Goal: Task Accomplishment & Management: Complete application form

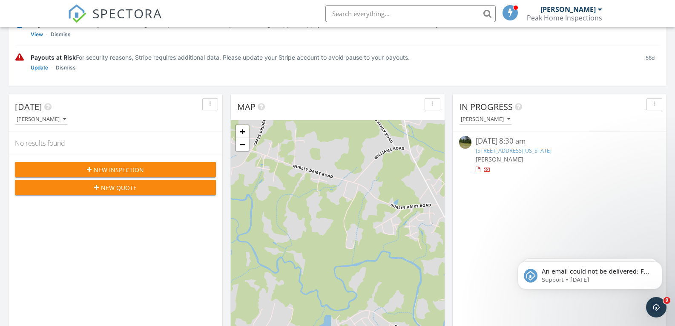
scroll to position [85, 0]
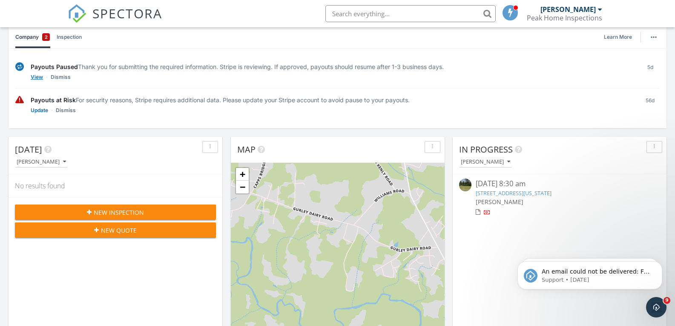
click at [41, 77] on link "View" at bounding box center [37, 77] width 12 height 9
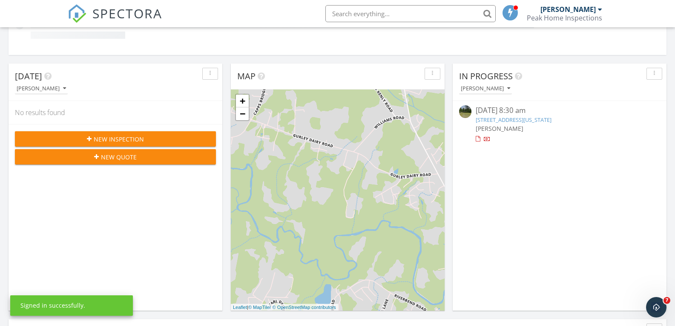
scroll to position [213, 0]
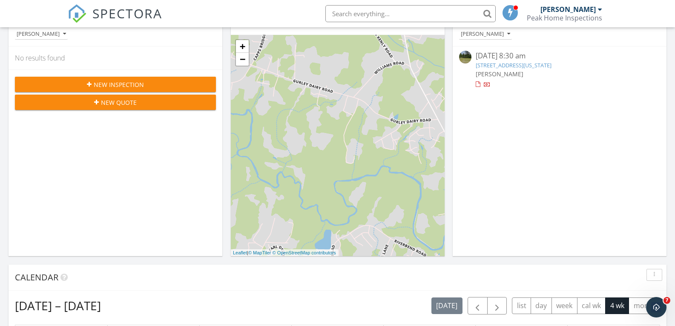
click at [111, 115] on div "New Inspection New Quote" at bounding box center [116, 92] width 214 height 47
click at [112, 84] on span "New Inspection" at bounding box center [119, 84] width 50 height 9
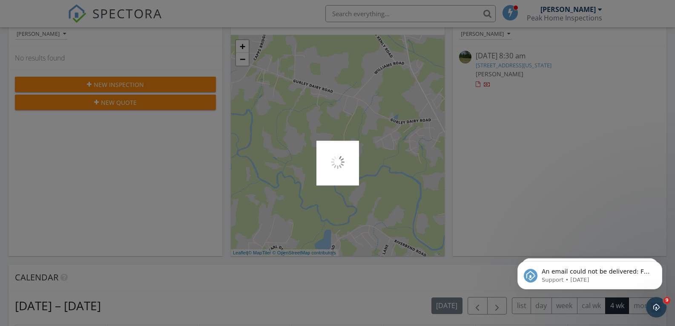
scroll to position [0, 0]
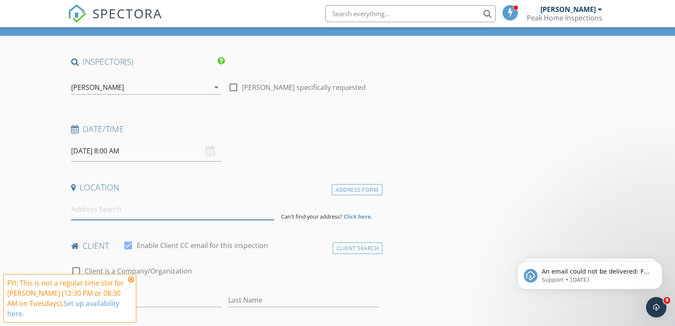
click at [126, 210] on input at bounding box center [172, 209] width 203 height 21
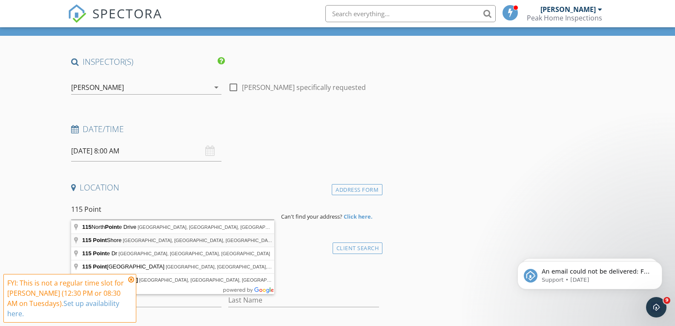
type input "[GEOGRAPHIC_DATA], [GEOGRAPHIC_DATA], [GEOGRAPHIC_DATA], [GEOGRAPHIC_DATA]"
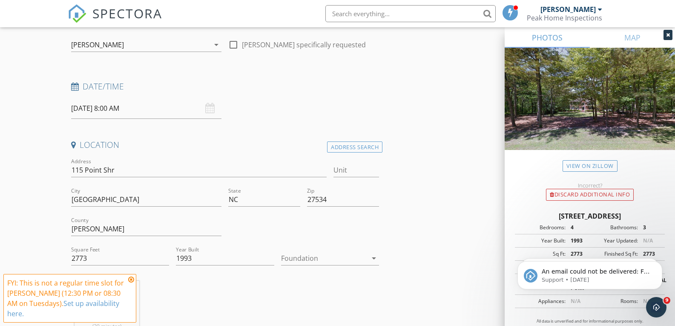
scroll to position [43, 0]
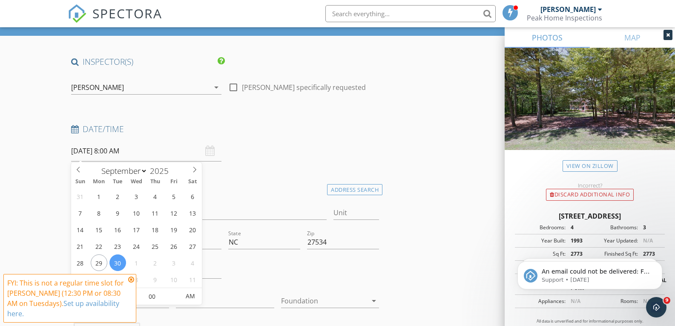
click at [98, 157] on input "[DATE] 8:00 AM" at bounding box center [146, 151] width 151 height 21
type input "09/29/2025 8:00 AM"
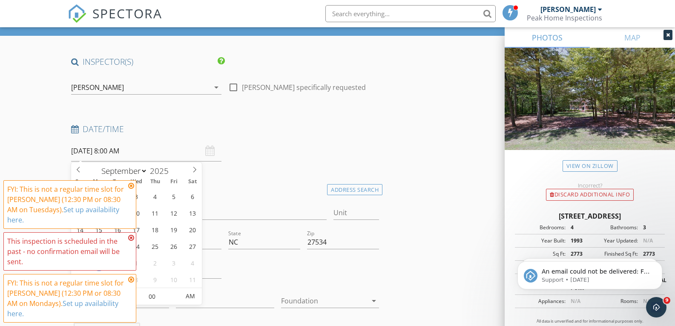
click at [127, 150] on input "09/29/2025 8:00 AM" at bounding box center [146, 151] width 151 height 21
click at [122, 150] on input "09/29/2025 8:00 AM" at bounding box center [146, 151] width 151 height 21
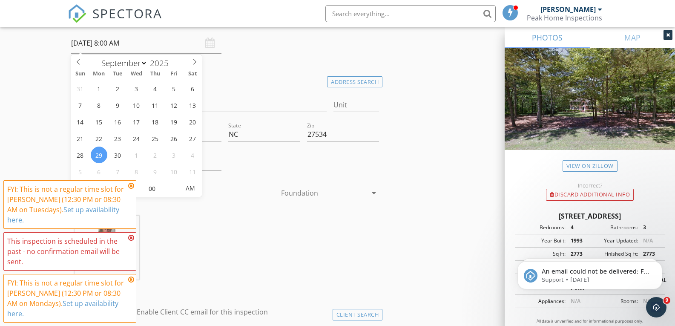
scroll to position [170, 0]
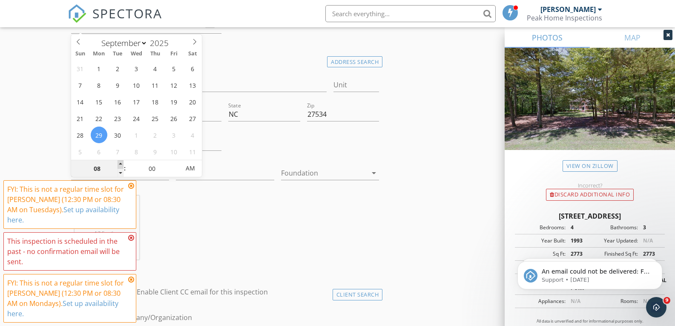
type input "09"
type input "09/29/2025 9:00 AM"
click at [121, 162] on span at bounding box center [121, 164] width 6 height 9
type input "10"
type input "09/29/2025 10:00 AM"
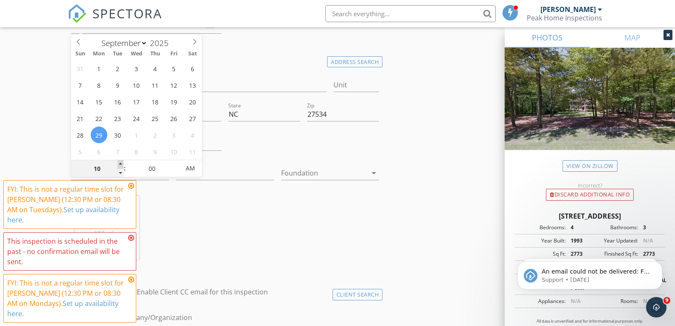
click at [121, 162] on span at bounding box center [121, 164] width 6 height 9
type input "11"
type input "09/29/2025 11:00 AM"
click at [121, 162] on span at bounding box center [121, 164] width 6 height 9
type input "12"
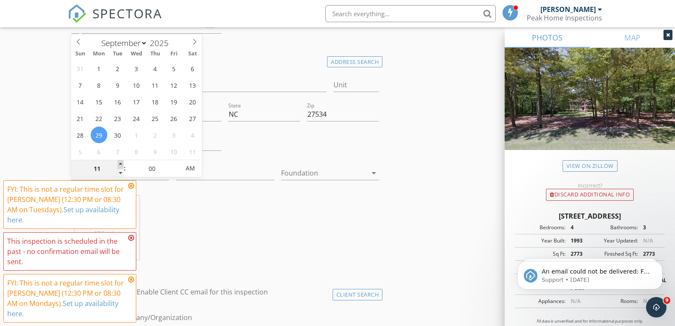
type input "09/29/2025 12:00 PM"
click at [121, 162] on span at bounding box center [121, 164] width 6 height 9
type input "01"
type input "09/29/2025 1:00 PM"
click at [121, 162] on span at bounding box center [121, 164] width 6 height 9
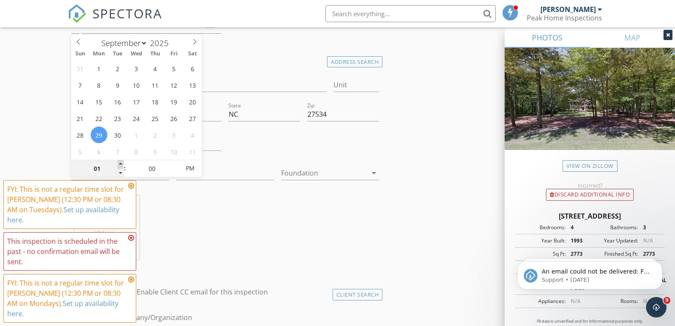
type input "02"
type input "09/29/2025 2:00 PM"
click at [121, 162] on span at bounding box center [121, 164] width 6 height 9
type input "03"
type input "09/29/2025 3:00 PM"
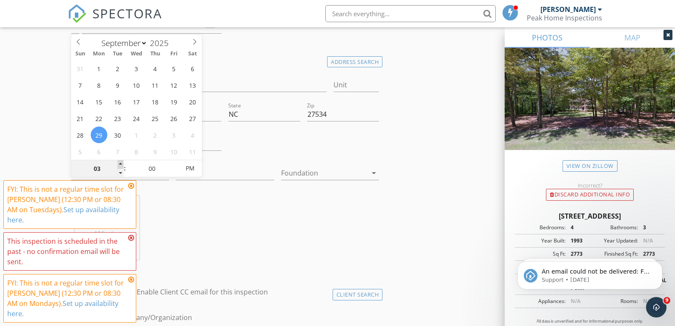
click at [121, 162] on span at bounding box center [121, 164] width 6 height 9
type input "04"
type input "09/29/2025 4:00 PM"
click at [121, 162] on span at bounding box center [121, 164] width 6 height 9
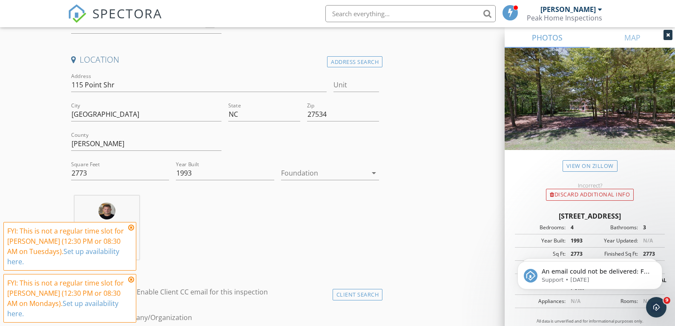
click at [132, 231] on icon at bounding box center [131, 227] width 6 height 7
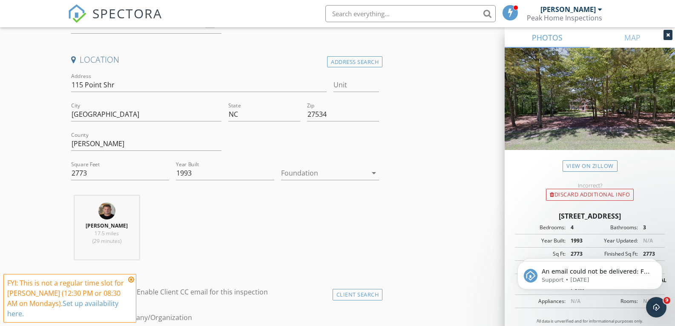
click at [130, 283] on icon at bounding box center [131, 279] width 6 height 7
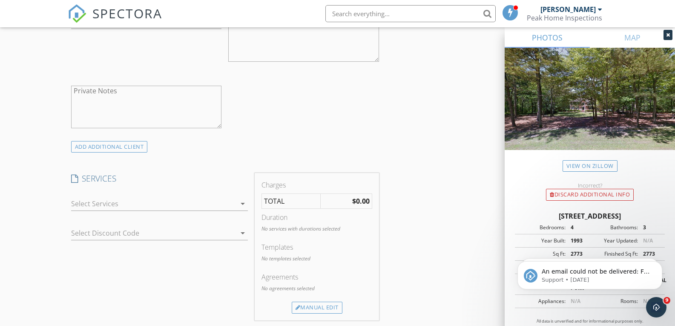
scroll to position [597, 0]
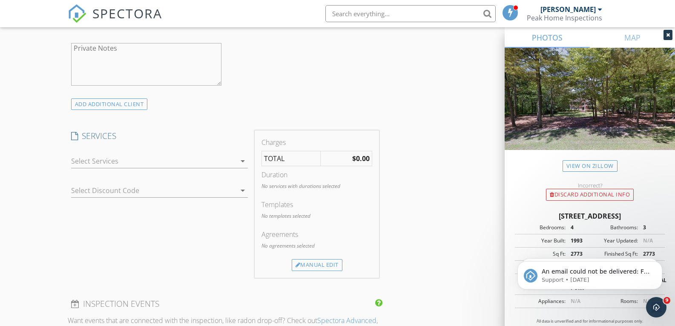
click at [88, 157] on div at bounding box center [153, 161] width 165 height 14
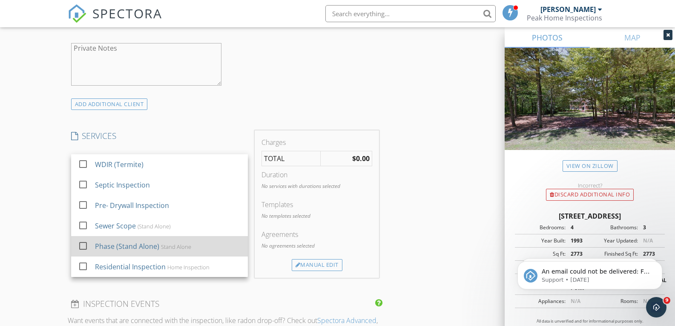
click at [81, 245] on div at bounding box center [83, 246] width 14 height 14
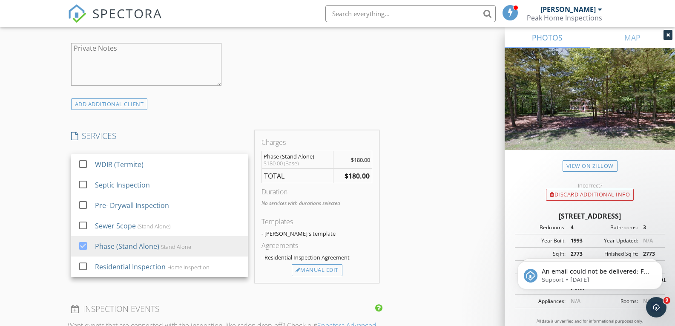
click at [32, 180] on div "New Inspection Click here to use the New Order Form INSPECTOR(S) check_box Mica…" at bounding box center [337, 189] width 675 height 1472
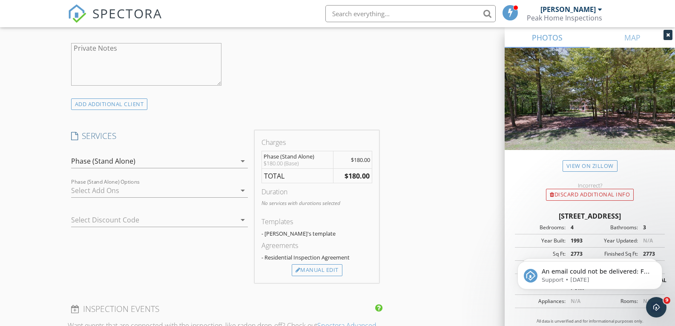
click at [98, 188] on div at bounding box center [153, 191] width 165 height 14
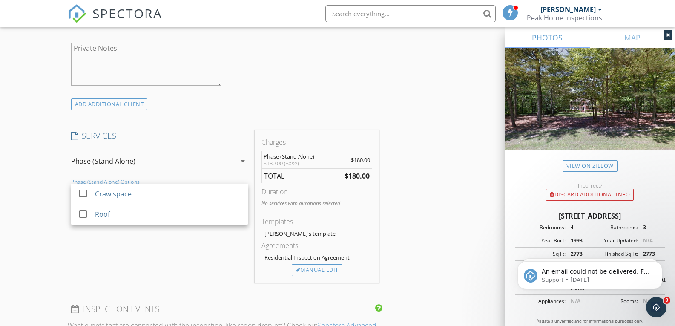
click at [240, 157] on icon "arrow_drop_down" at bounding box center [243, 161] width 10 height 10
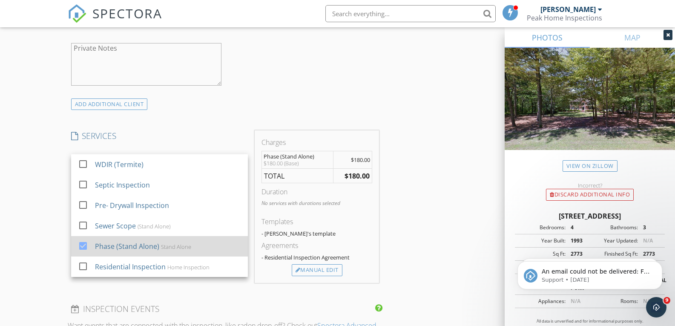
click at [83, 246] on div at bounding box center [83, 246] width 14 height 14
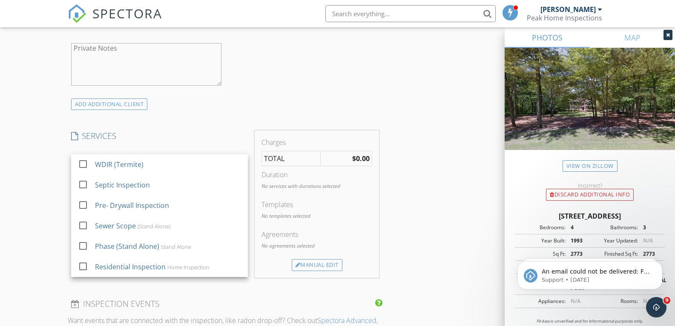
click at [43, 203] on div "New Inspection Click here to use the New Order Form INSPECTOR(S) check_box Mica…" at bounding box center [337, 186] width 675 height 1467
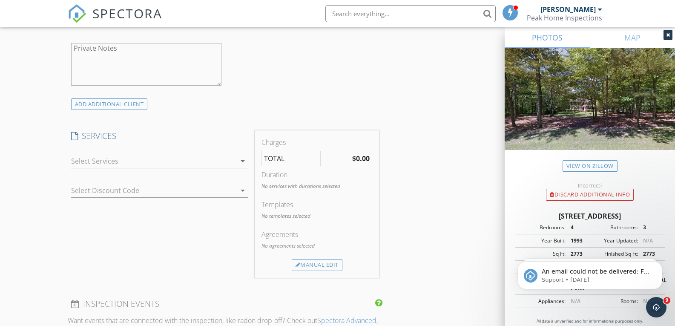
click at [87, 190] on div at bounding box center [147, 191] width 153 height 14
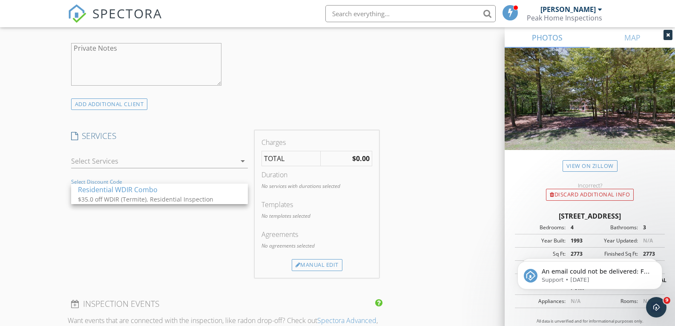
click at [56, 190] on div "New Inspection Click here to use the New Order Form INSPECTOR(S) check_box Mica…" at bounding box center [337, 186] width 675 height 1467
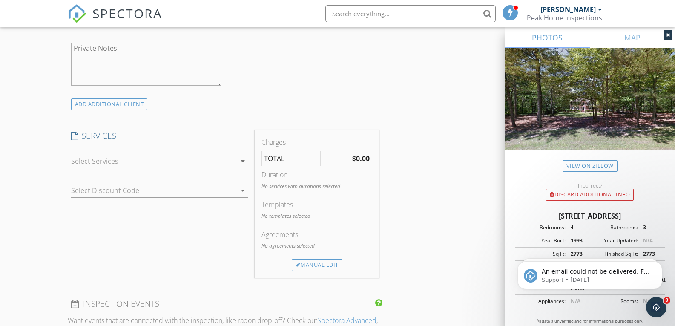
click at [131, 162] on div at bounding box center [153, 161] width 165 height 14
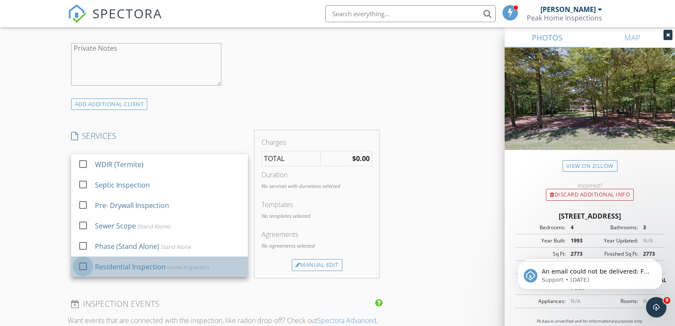
click at [83, 264] on div at bounding box center [83, 266] width 14 height 14
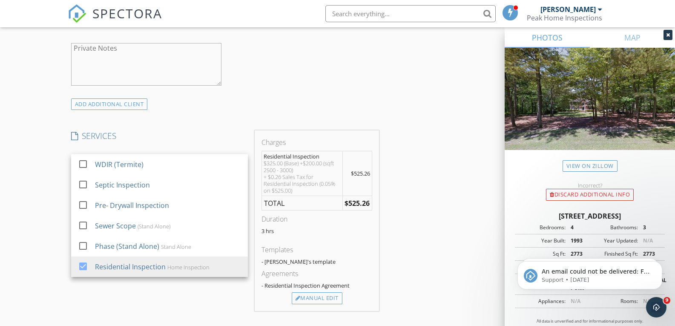
click at [43, 202] on div "New Inspection Click here to use the New Order Form INSPECTOR(S) check_box Mica…" at bounding box center [337, 203] width 675 height 1500
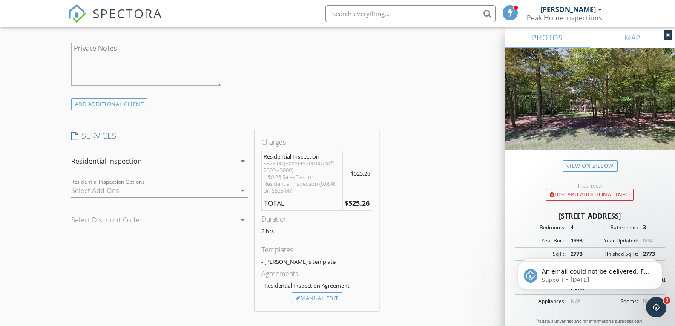
click at [110, 155] on div "Residential Inspection" at bounding box center [153, 161] width 165 height 14
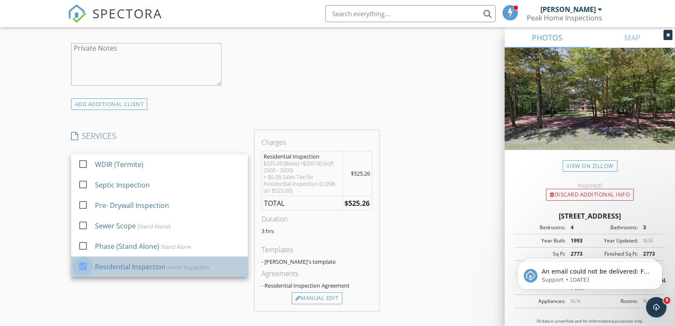
click at [85, 268] on div at bounding box center [83, 266] width 14 height 14
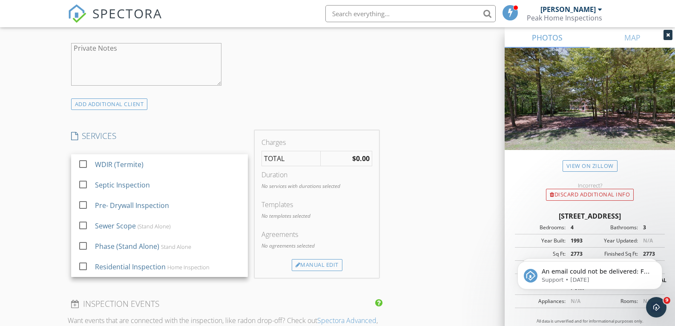
click at [40, 207] on div "New Inspection Click here to use the New Order Form INSPECTOR(S) check_box Mica…" at bounding box center [337, 186] width 675 height 1467
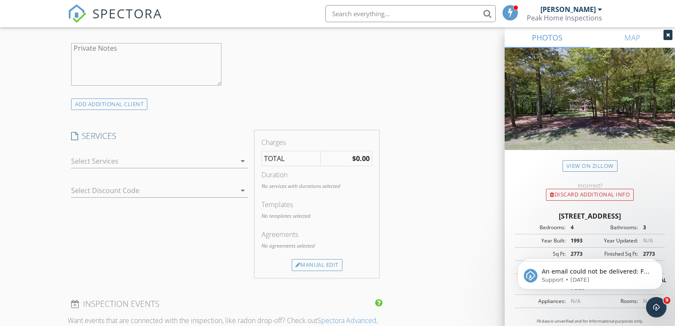
click at [148, 164] on div at bounding box center [153, 161] width 165 height 14
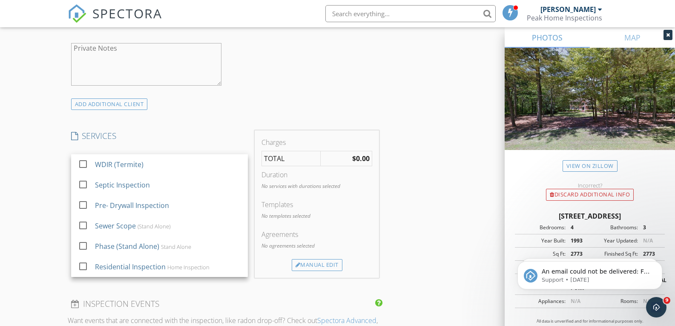
click at [12, 141] on div "New Inspection Click here to use the New Order Form INSPECTOR(S) check_box Mica…" at bounding box center [337, 186] width 675 height 1467
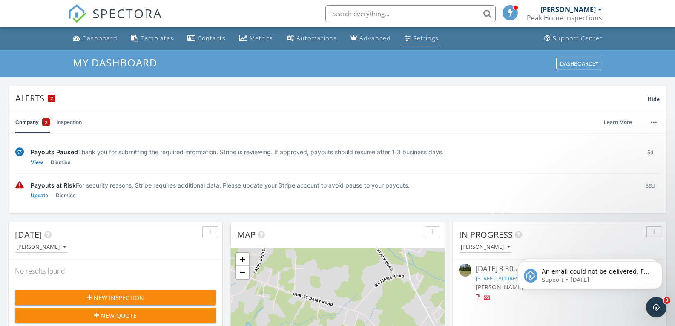
click at [413, 35] on div "Settings" at bounding box center [426, 38] width 26 height 8
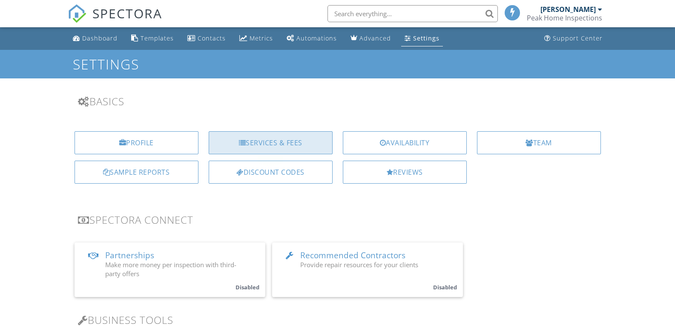
click at [254, 143] on div "Services & Fees" at bounding box center [271, 142] width 124 height 23
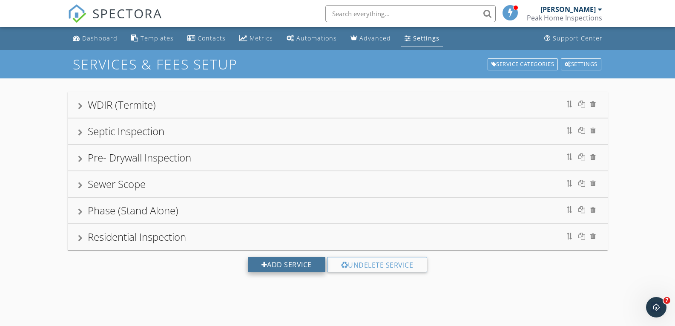
click at [279, 265] on div "Add Service" at bounding box center [287, 264] width 78 height 15
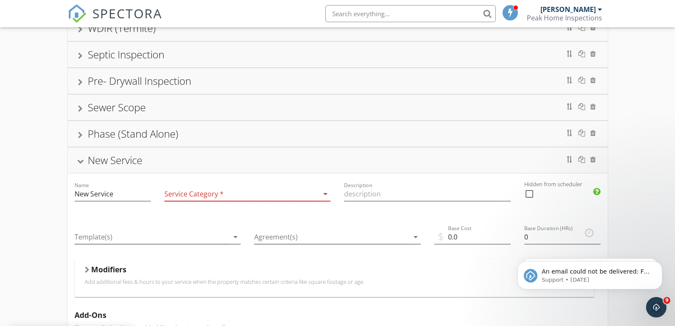
scroll to position [128, 0]
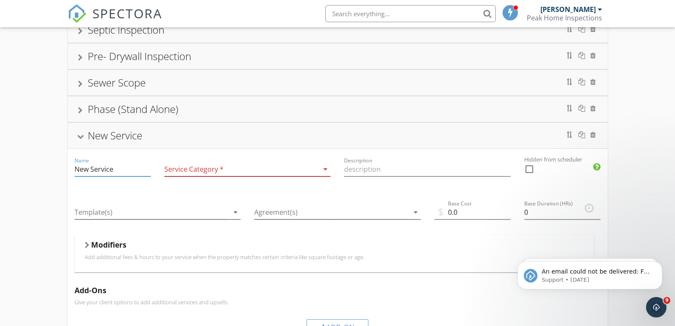
click at [127, 170] on input "New Service" at bounding box center [113, 169] width 76 height 14
type input "N"
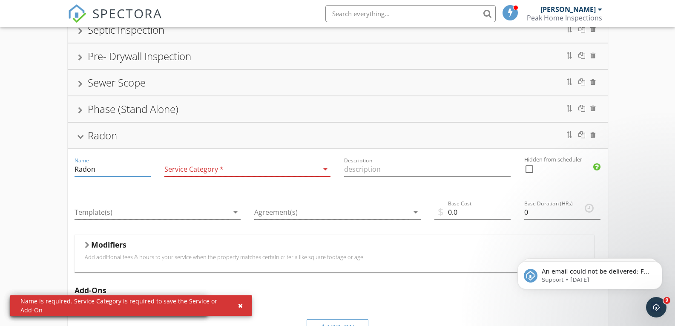
type input "Radon"
click at [189, 170] on div at bounding box center [241, 169] width 155 height 14
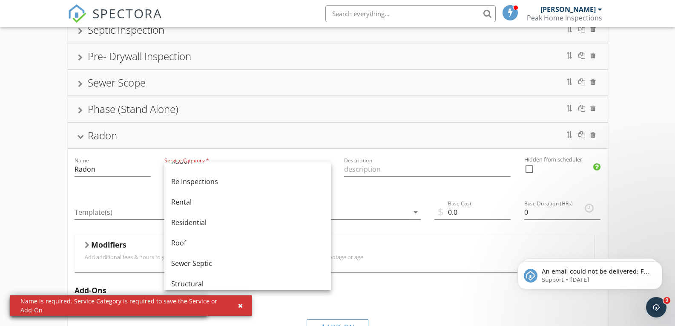
scroll to position [384, 0]
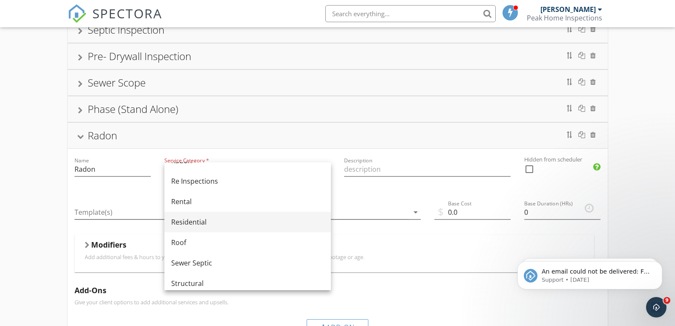
click at [213, 222] on div "Residential" at bounding box center [247, 222] width 153 height 10
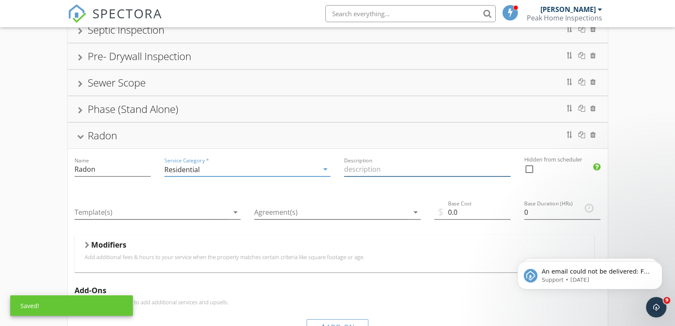
click at [364, 168] on input "Description" at bounding box center [427, 169] width 167 height 14
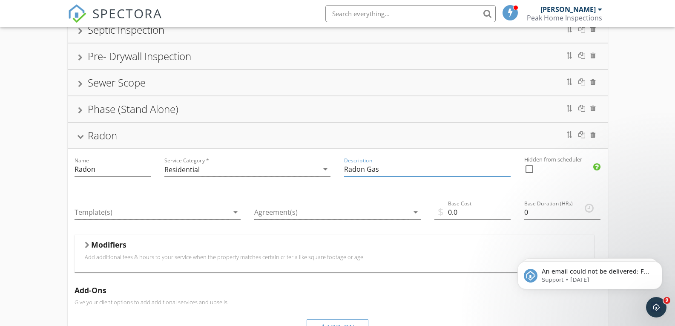
type input "Radon Gas"
click at [465, 214] on input "0.0" at bounding box center [473, 212] width 76 height 14
drag, startPoint x: 469, startPoint y: 213, endPoint x: 438, endPoint y: 216, distance: 30.4
click at [438, 216] on div "$ Base Cost 0.0" at bounding box center [473, 214] width 76 height 28
type input "199.00"
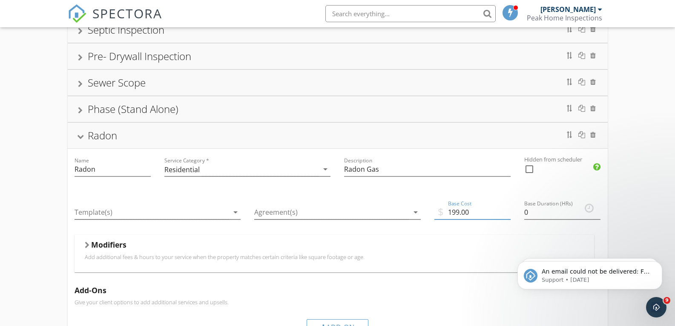
click at [391, 204] on div "Agreement(s) arrow_drop_down" at bounding box center [337, 214] width 167 height 28
click at [389, 214] on div at bounding box center [331, 212] width 155 height 14
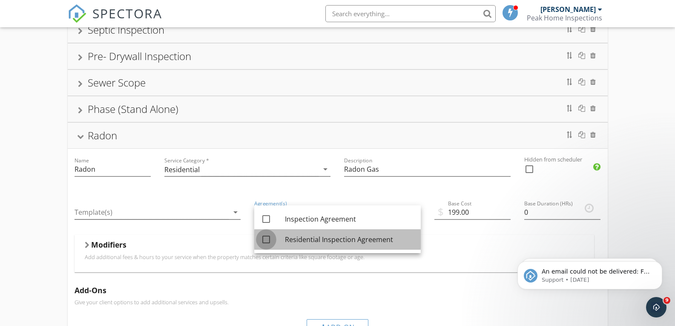
click at [264, 242] on div at bounding box center [266, 239] width 14 height 14
checkbox input "true"
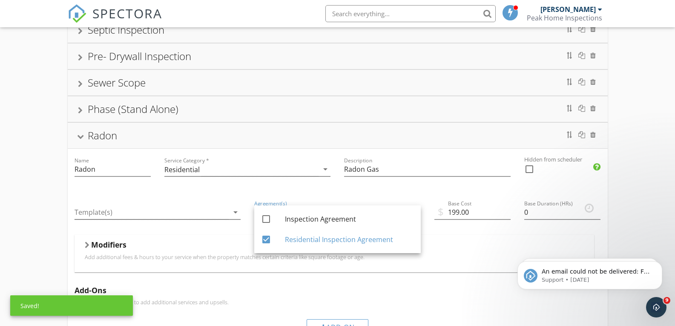
click at [32, 193] on div "Residential Inspection WDIR (Termite) Septic Inspection Pre- Drywall Inspection…" at bounding box center [337, 232] width 675 height 562
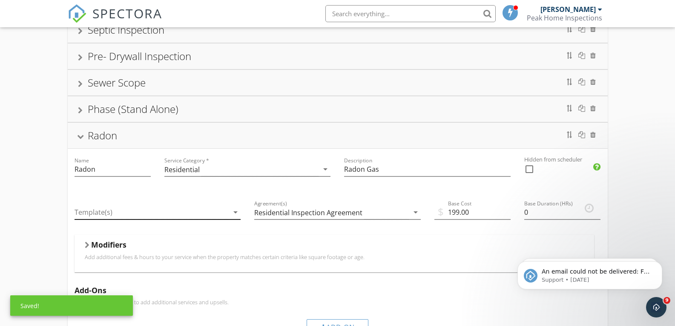
click at [140, 213] on div at bounding box center [152, 212] width 155 height 14
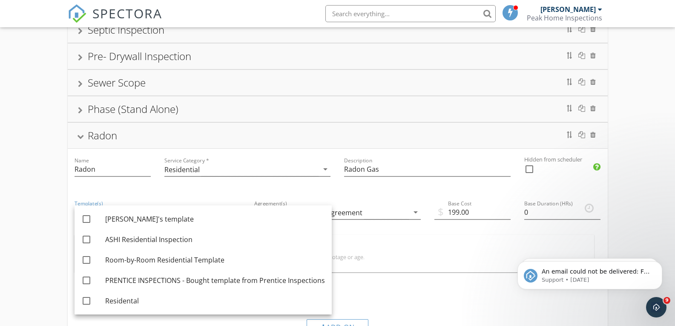
click at [47, 190] on div "Residential Inspection WDIR (Termite) Septic Inspection Pre- Drywall Inspection…" at bounding box center [337, 232] width 675 height 562
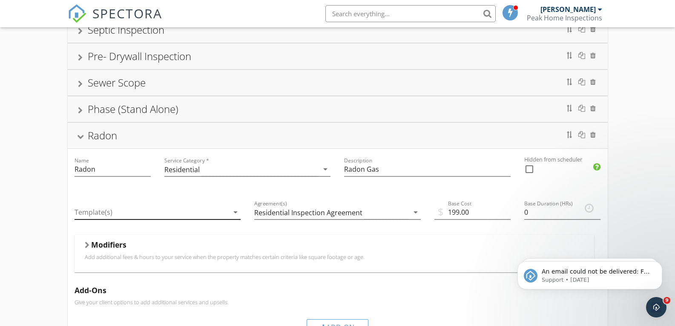
click at [101, 211] on div at bounding box center [152, 212] width 155 height 14
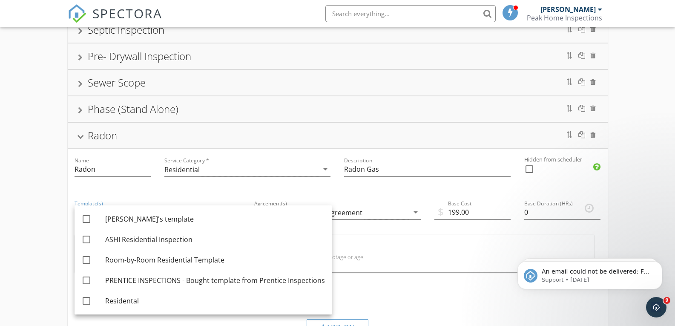
click at [65, 203] on div "Residential Inspection WDIR (Termite) Septic Inspection Pre- Drywall Inspection…" at bounding box center [337, 232] width 675 height 562
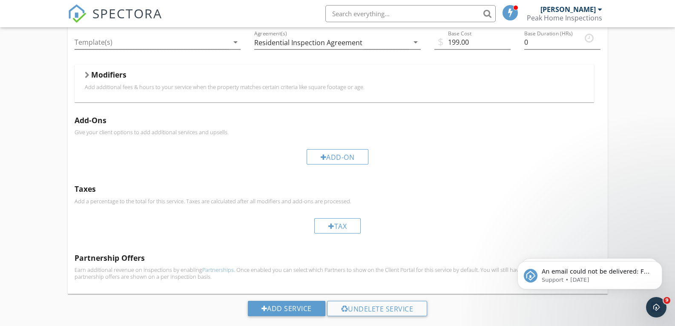
scroll to position [315, 0]
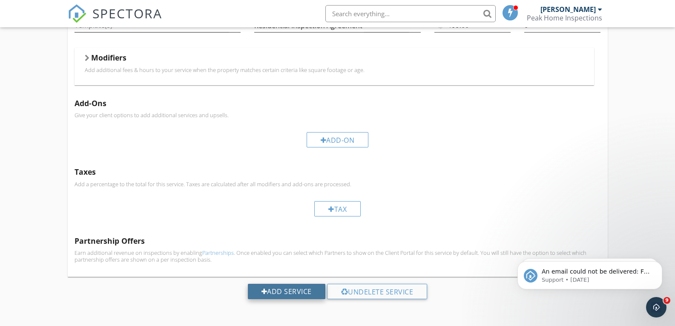
click at [283, 292] on div "Add Service" at bounding box center [287, 291] width 78 height 15
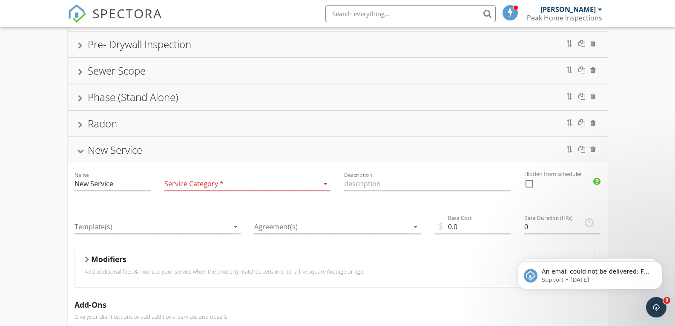
scroll to position [136, 0]
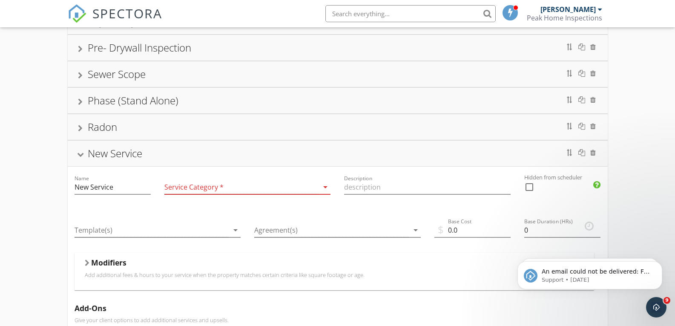
click at [80, 150] on div "New Service" at bounding box center [338, 153] width 520 height 15
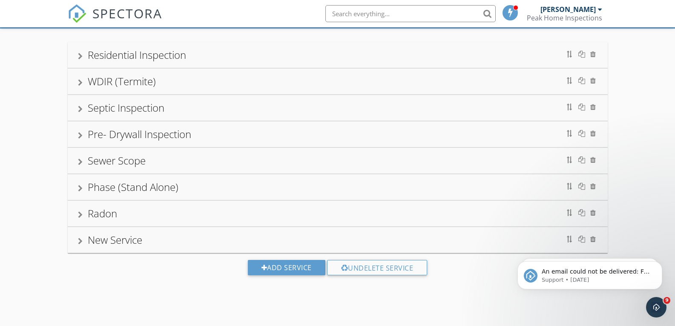
scroll to position [50, 0]
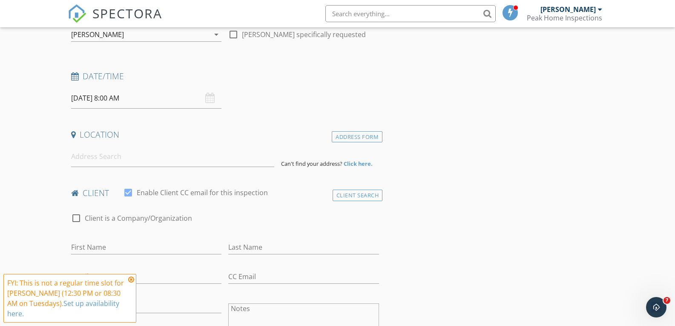
scroll to position [178, 0]
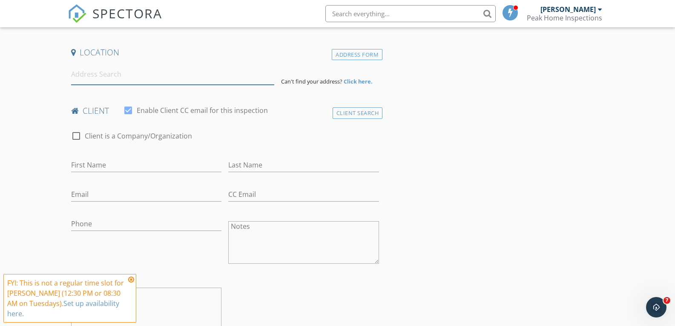
click at [108, 78] on input at bounding box center [172, 74] width 203 height 21
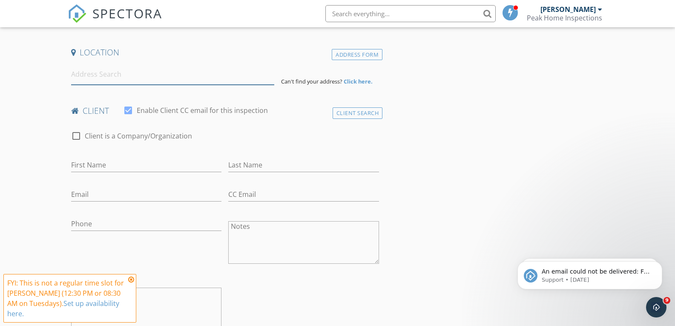
scroll to position [0, 0]
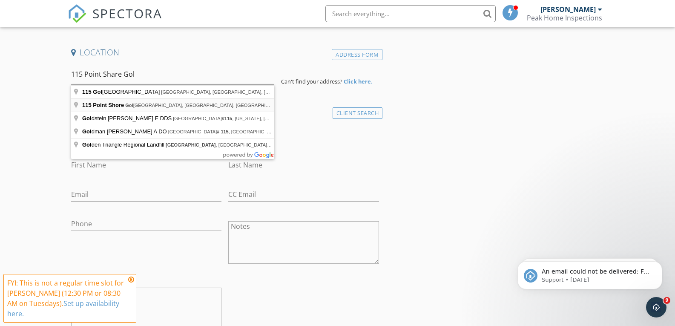
type input "[GEOGRAPHIC_DATA], [GEOGRAPHIC_DATA], [GEOGRAPHIC_DATA], [GEOGRAPHIC_DATA]"
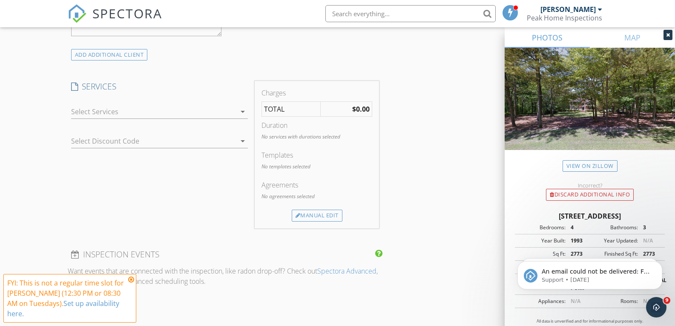
scroll to position [646, 0]
click at [129, 113] on div at bounding box center [153, 111] width 165 height 14
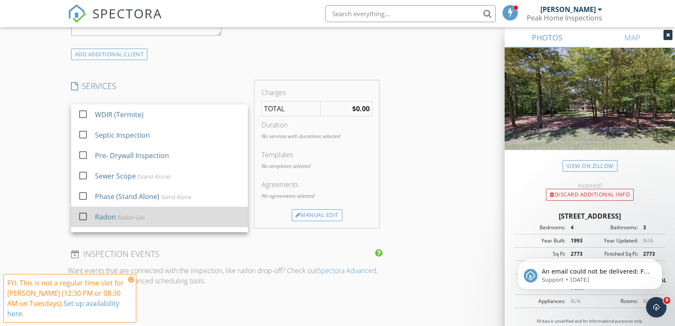
click at [81, 217] on div at bounding box center [83, 216] width 14 height 14
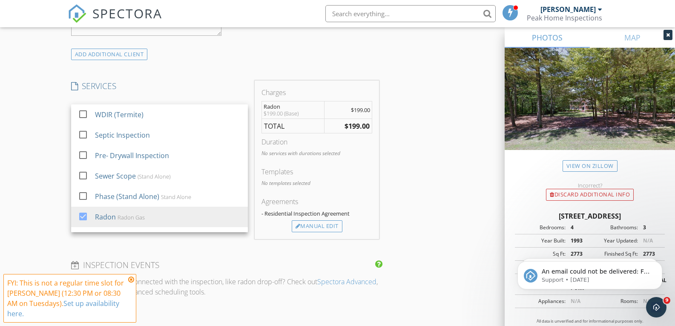
click at [45, 133] on div "New Inspection Click here to use the New Order Form INSPECTOR(S) check_box Mica…" at bounding box center [337, 142] width 675 height 1478
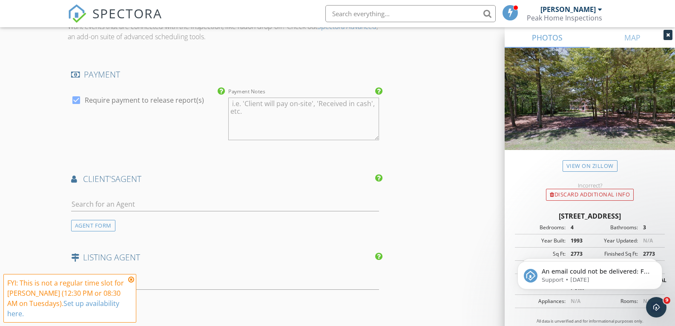
scroll to position [902, 0]
click at [132, 280] on icon at bounding box center [131, 279] width 6 height 7
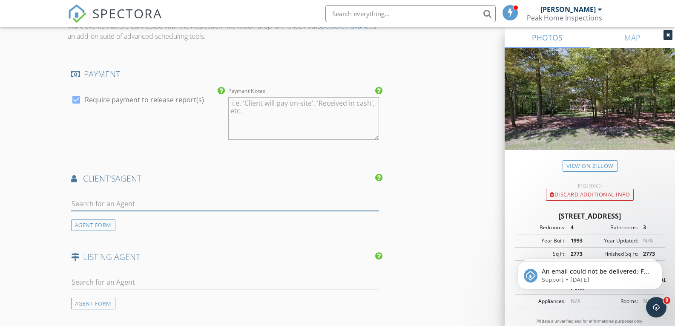
click at [97, 204] on input "text" at bounding box center [225, 204] width 309 height 14
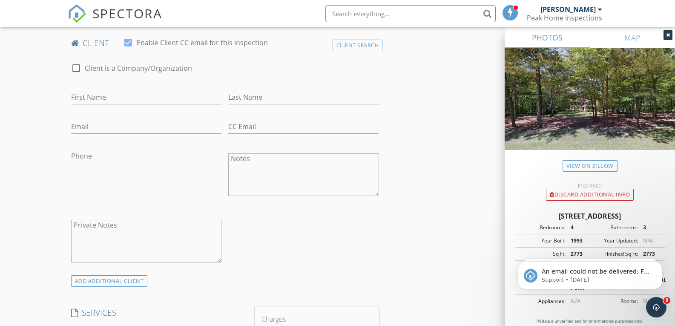
scroll to position [348, 0]
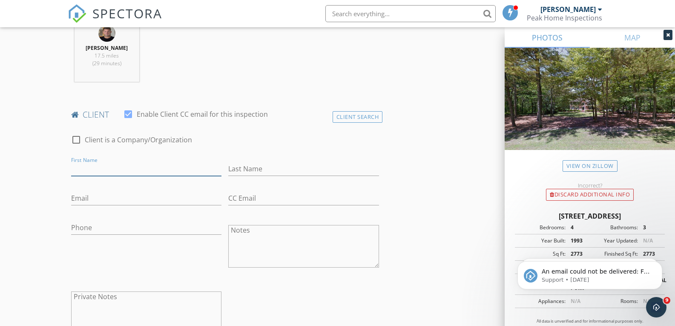
click at [120, 167] on input "First Name" at bounding box center [146, 169] width 151 height 14
type input "s"
drag, startPoint x: 118, startPoint y: 167, endPoint x: 90, endPoint y: 171, distance: 28.8
click at [90, 171] on input "Lydia Knutson" at bounding box center [146, 169] width 151 height 14
type input "Lydia"
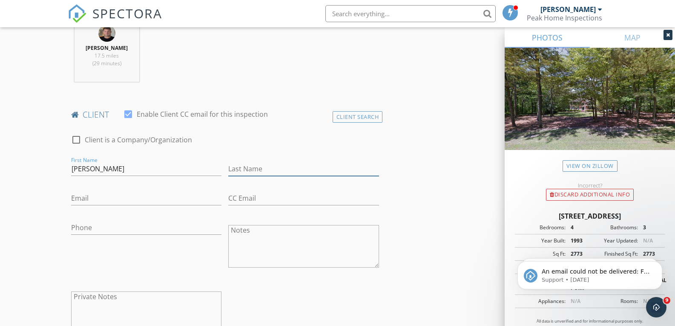
click at [262, 173] on input "Last Name" at bounding box center [303, 169] width 151 height 14
type input "Knutson"
click at [141, 202] on input "Email" at bounding box center [146, 198] width 151 height 14
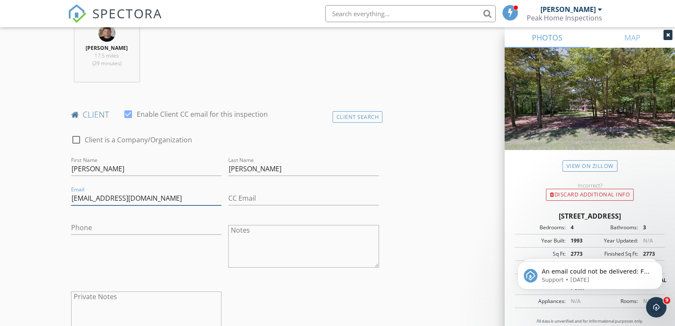
type input "lcknut13@gmail.com"
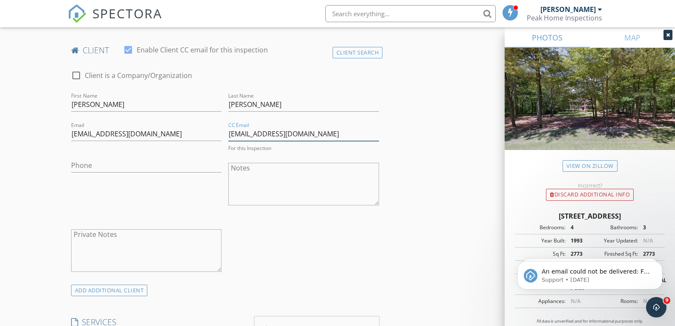
scroll to position [433, 0]
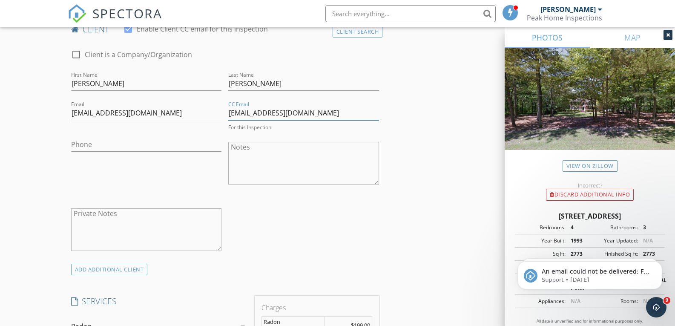
type input "stenvienlien@gmail.com"
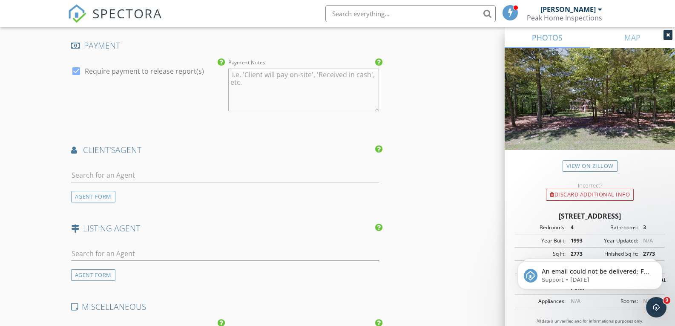
scroll to position [945, 0]
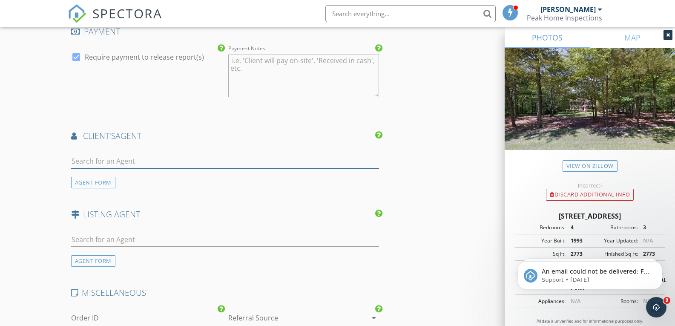
click at [141, 162] on input "text" at bounding box center [225, 161] width 309 height 14
type input "Jennifer Aubel"
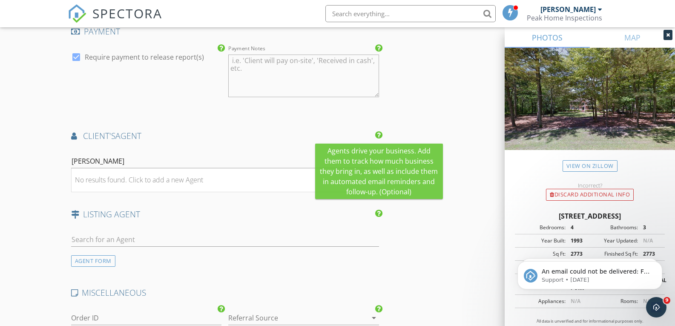
click at [380, 133] on icon at bounding box center [378, 135] width 7 height 9
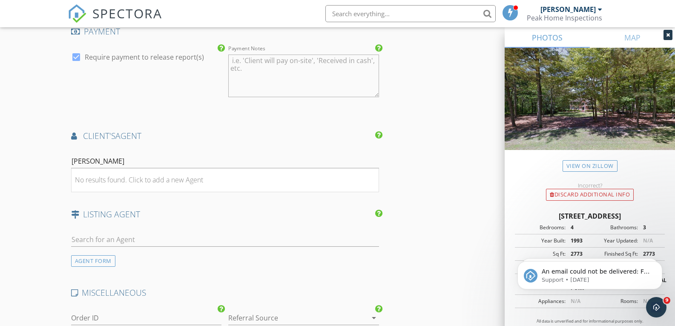
click at [206, 152] on div "Jennifer Aubel" at bounding box center [225, 163] width 309 height 28
click at [153, 182] on div "No results found. Click to add a new Agent" at bounding box center [139, 180] width 128 height 10
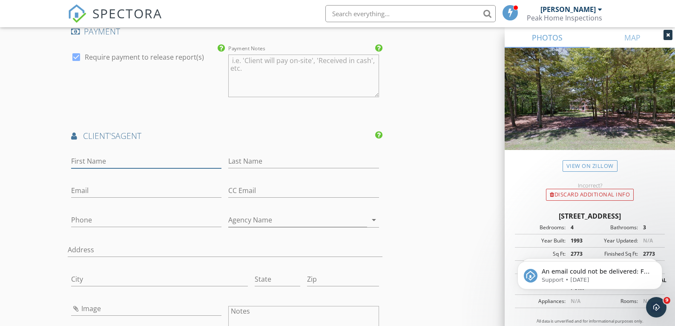
click at [133, 161] on input "First Name" at bounding box center [146, 161] width 151 height 14
type input "Jennifer"
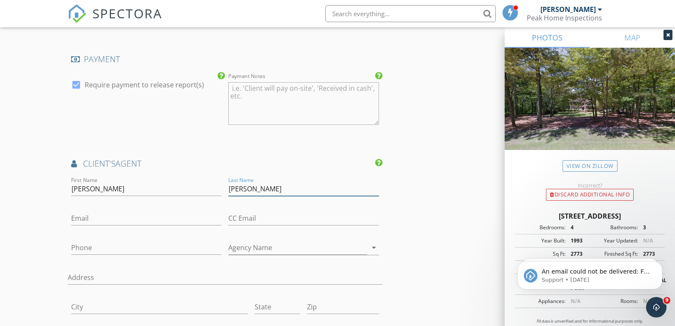
scroll to position [902, 0]
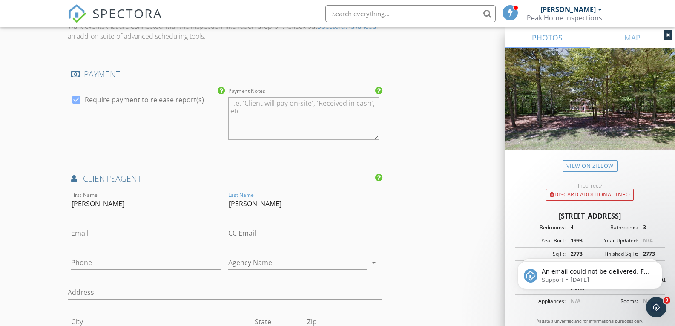
type input "Aubel"
drag, startPoint x: 121, startPoint y: 234, endPoint x: 187, endPoint y: 202, distance: 73.6
click at [121, 234] on input "Email" at bounding box center [146, 233] width 151 height 14
click at [113, 233] on input "Email" at bounding box center [146, 233] width 151 height 14
paste input "[EMAIL_ADDRESS][DOMAIN_NAME]"
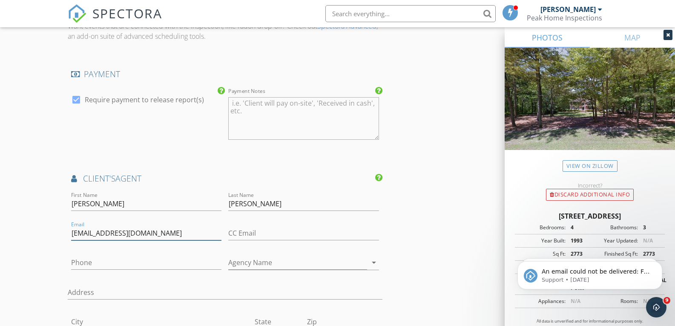
type input "[EMAIL_ADDRESS][DOMAIN_NAME]"
click at [140, 263] on input "Phone" at bounding box center [146, 263] width 151 height 14
type input "[PHONE_NUMBER]"
click at [7, 216] on div "New Inspection Click here to use the New Order Form INSPECTOR(S) check_box Mica…" at bounding box center [337, 12] width 675 height 1729
click at [250, 258] on input "Agency Name" at bounding box center [297, 263] width 139 height 14
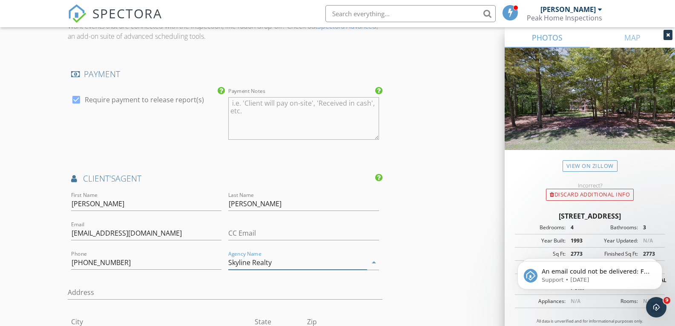
type input "Skyline Realty"
click at [51, 230] on div "New Inspection Click here to use the New Order Form INSPECTOR(S) check_box Mica…" at bounding box center [337, 12] width 675 height 1729
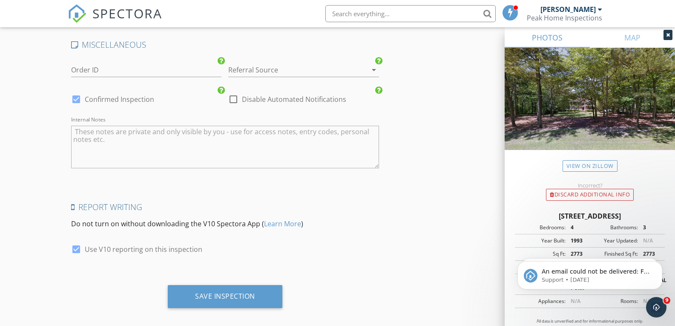
scroll to position [1453, 0]
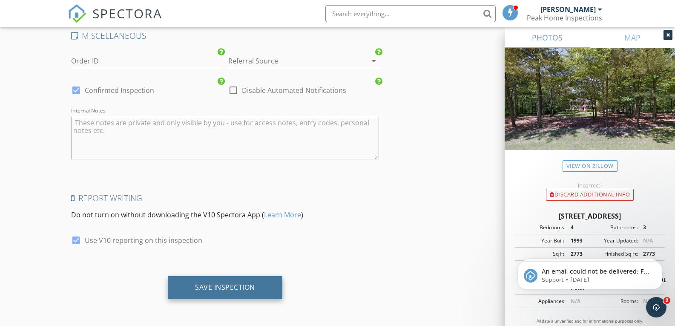
click at [210, 294] on div "Save Inspection" at bounding box center [225, 287] width 115 height 23
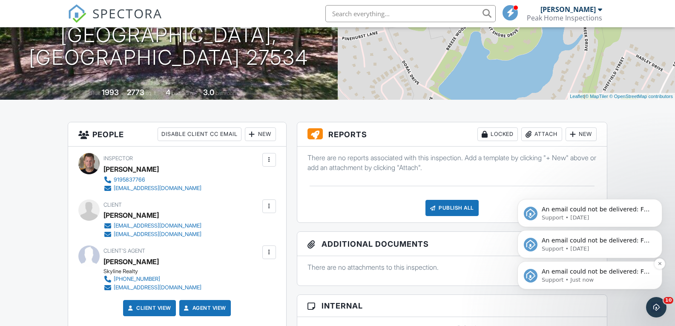
click at [611, 275] on span "An email could not be delivered: For more information, view Why emails don't ge…" at bounding box center [596, 280] width 108 height 24
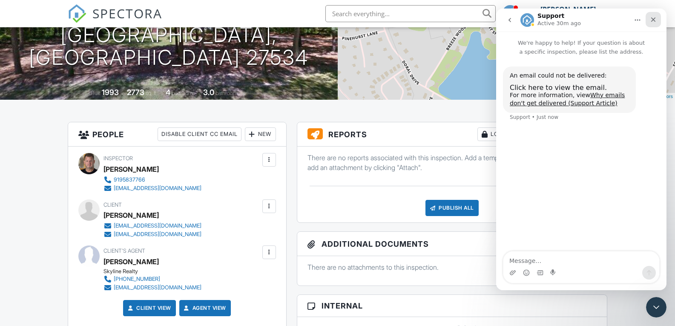
click at [652, 21] on icon "Close" at bounding box center [653, 19] width 7 height 7
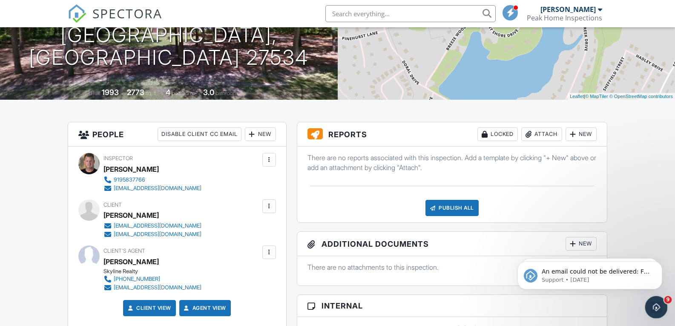
click at [653, 302] on icon "Open Intercom Messenger" at bounding box center [656, 306] width 14 height 14
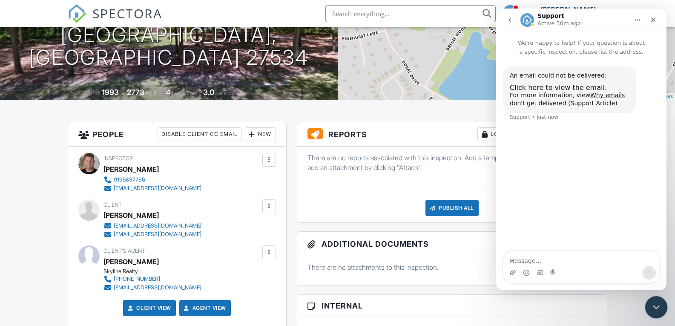
click at [653, 306] on icon "Close Intercom Messenger" at bounding box center [655, 306] width 10 height 10
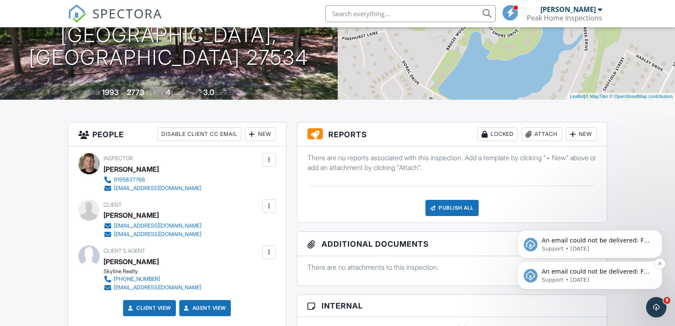
click at [546, 277] on p "Support • 3d ago" at bounding box center [597, 280] width 110 height 8
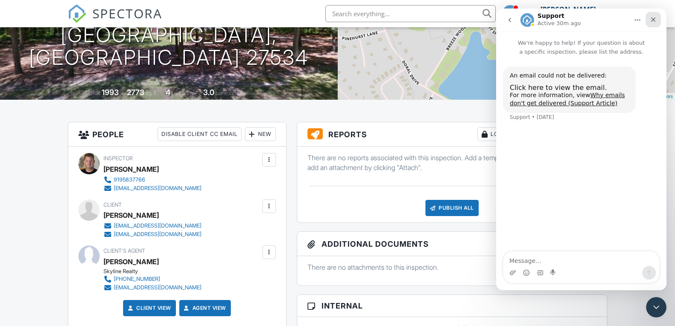
click at [656, 20] on icon "Close" at bounding box center [653, 19] width 7 height 7
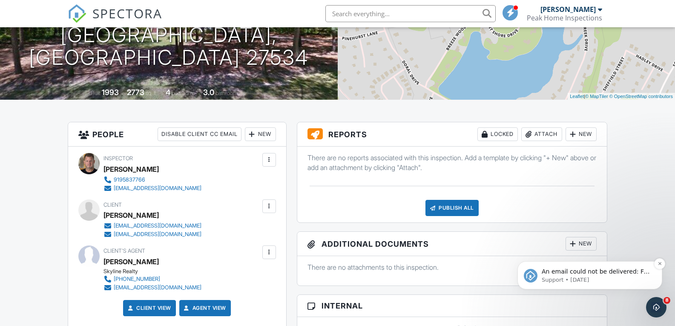
click at [618, 269] on span "An email could not be delivered: For more information, view Why emails don't ge…" at bounding box center [596, 280] width 108 height 24
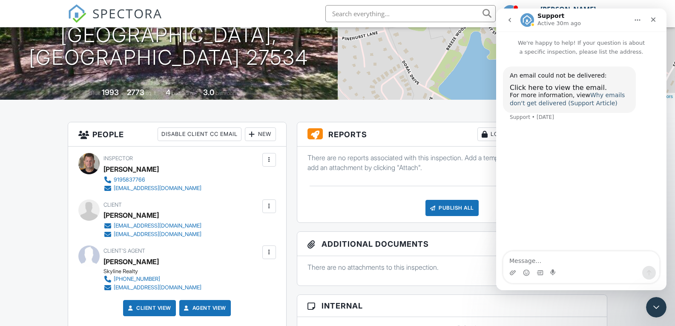
click at [571, 104] on link "Why emails don't get delivered (Support Article)" at bounding box center [567, 99] width 115 height 15
click at [652, 20] on icon "Close" at bounding box center [653, 19] width 7 height 7
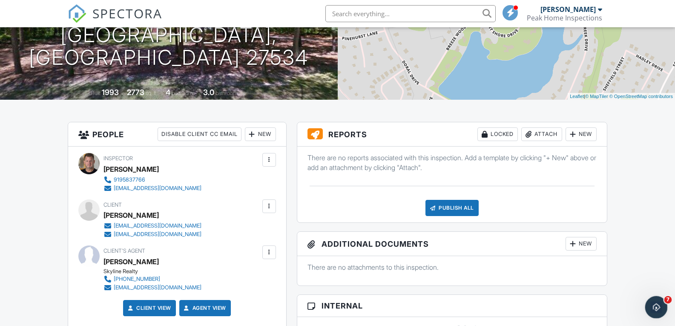
click at [652, 306] on icon "Open Intercom Messenger" at bounding box center [656, 306] width 14 height 14
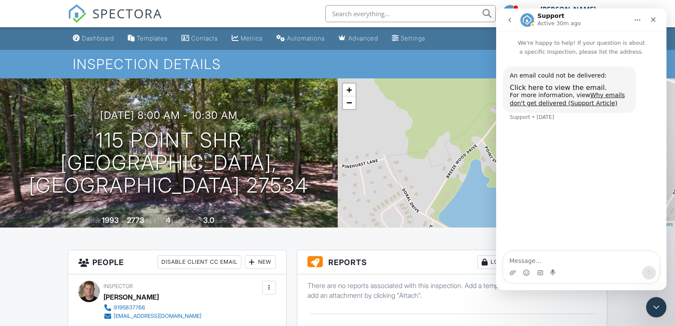
scroll to position [85, 0]
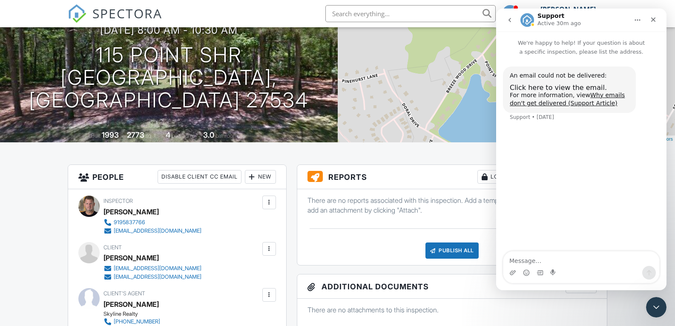
click at [512, 20] on icon "go back" at bounding box center [510, 20] width 7 height 7
click at [637, 16] on button "Home" at bounding box center [638, 20] width 16 height 16
click at [607, 55] on div "Download transcript" at bounding box center [615, 59] width 61 height 9
click at [652, 19] on icon "Close" at bounding box center [653, 19] width 7 height 7
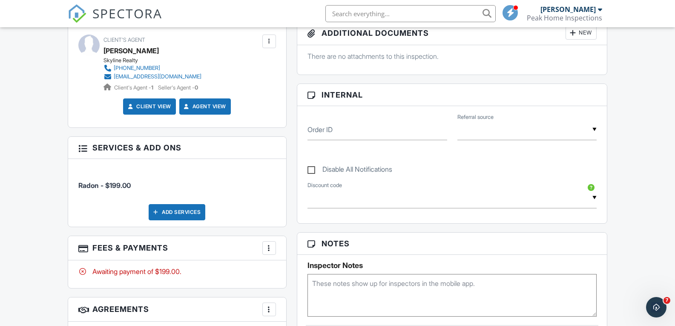
scroll to position [341, 0]
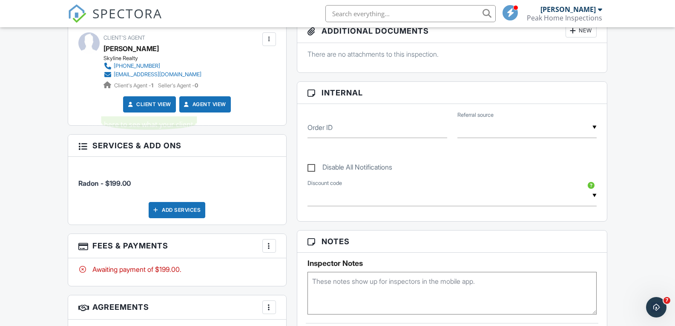
click at [150, 104] on link "Client View" at bounding box center [148, 104] width 45 height 9
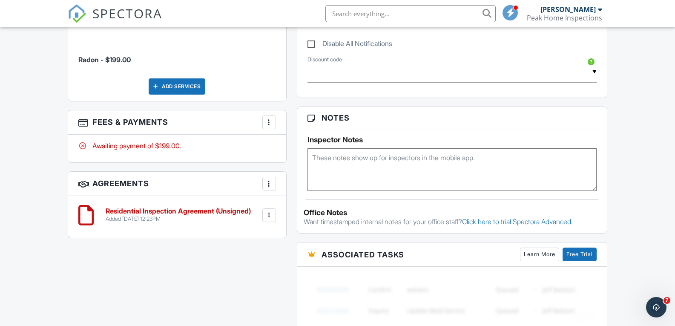
scroll to position [469, 0]
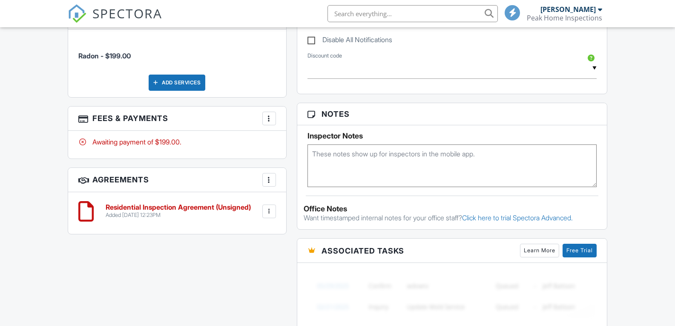
click at [268, 213] on div at bounding box center [269, 211] width 9 height 9
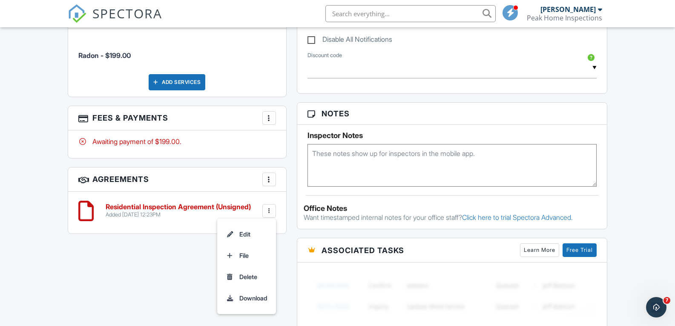
click at [0, 166] on div "Dashboard Templates Contacts Metrics Automations Advanced Settings Support Cent…" at bounding box center [337, 116] width 675 height 1115
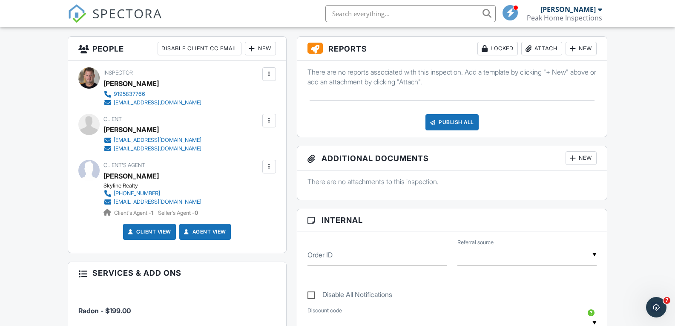
scroll to position [213, 0]
click at [508, 12] on span at bounding box center [511, 12] width 9 height 0
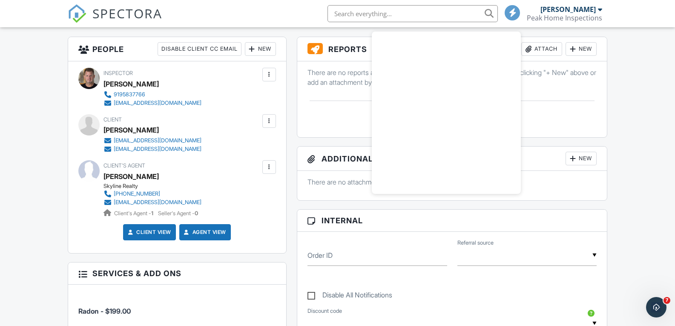
click at [508, 10] on div at bounding box center [512, 12] width 15 height 15
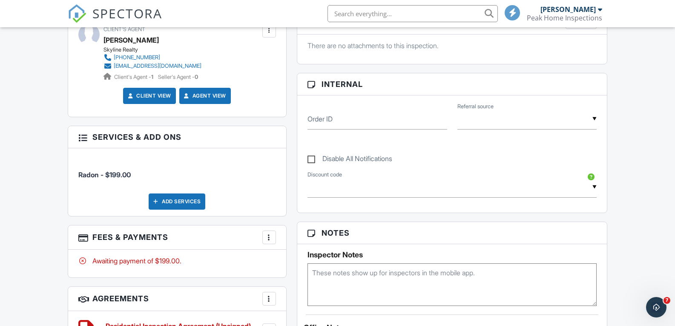
scroll to position [426, 0]
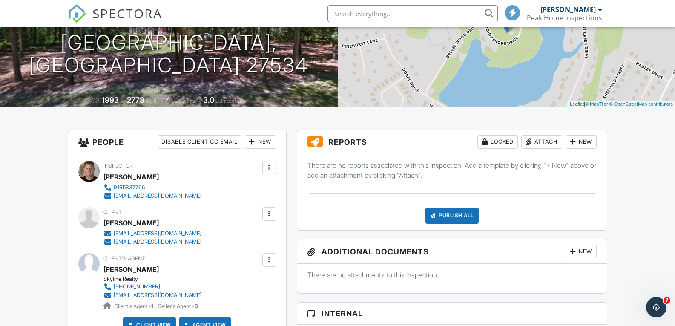
scroll to position [85, 0]
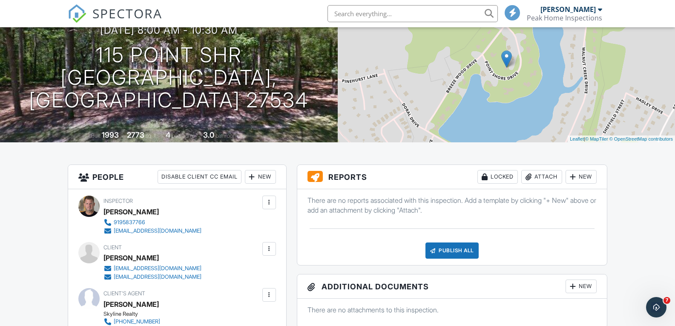
click at [110, 15] on span "SPECTORA" at bounding box center [127, 13] width 70 height 18
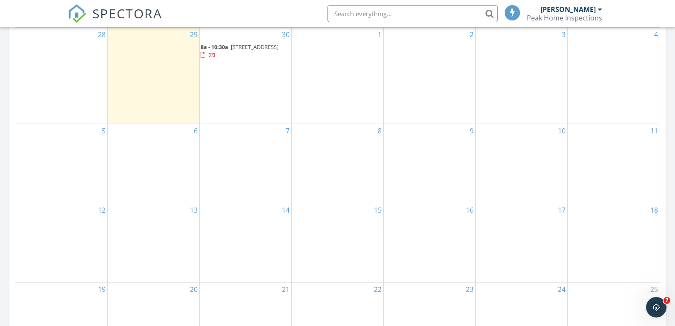
scroll to position [523, 0]
click at [231, 51] on span "115 Point Shr, Goldsboro 27534" at bounding box center [255, 47] width 48 height 8
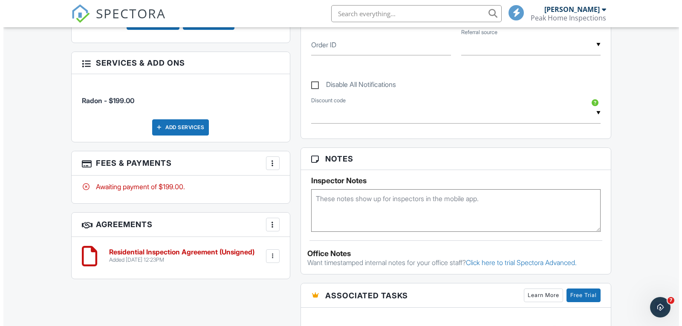
scroll to position [426, 0]
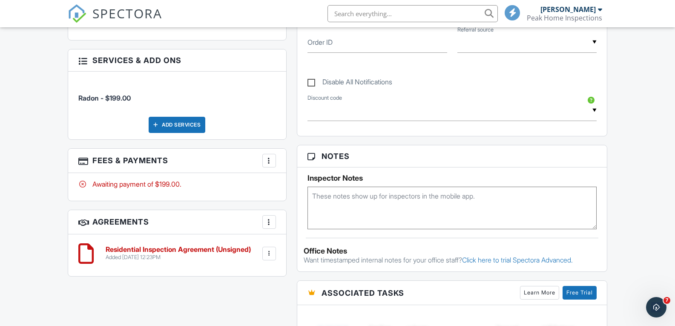
click at [167, 123] on div "Add Services" at bounding box center [177, 125] width 57 height 16
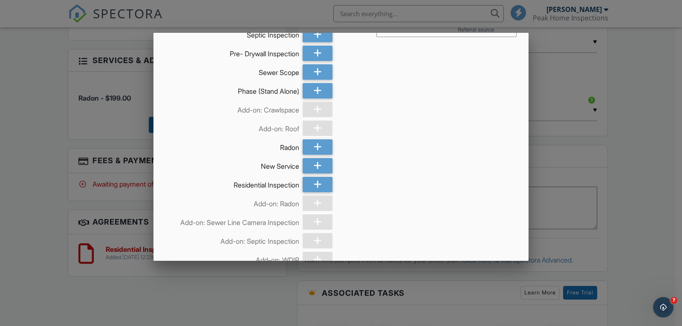
scroll to position [111, 0]
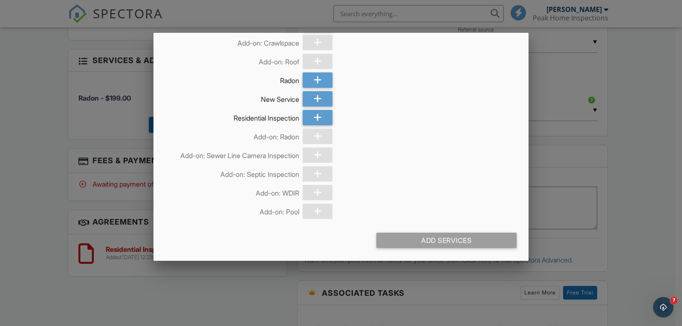
click at [42, 122] on div at bounding box center [341, 160] width 682 height 407
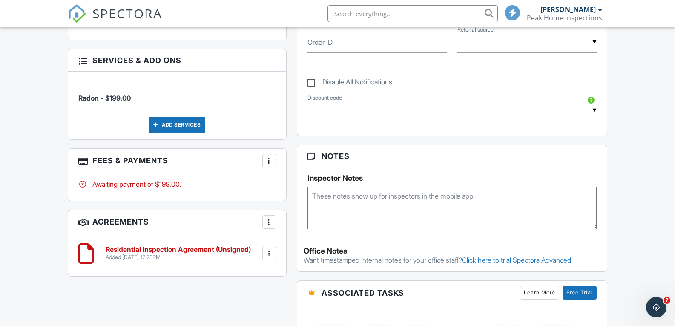
click at [268, 160] on div at bounding box center [269, 160] width 9 height 9
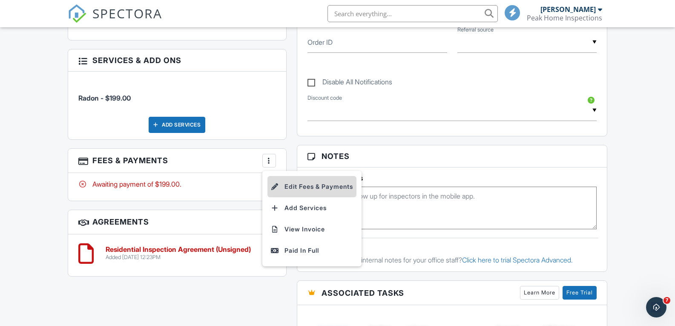
click at [296, 185] on li "Edit Fees & Payments" at bounding box center [312, 186] width 89 height 21
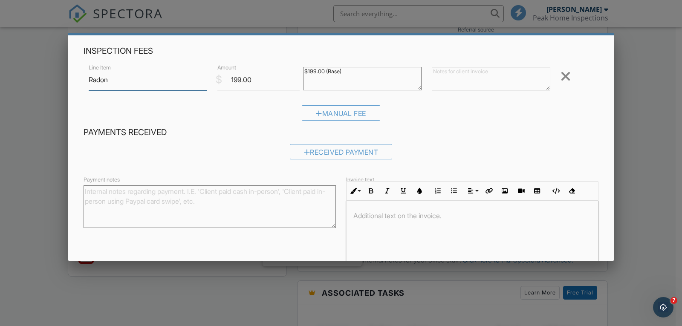
scroll to position [0, 0]
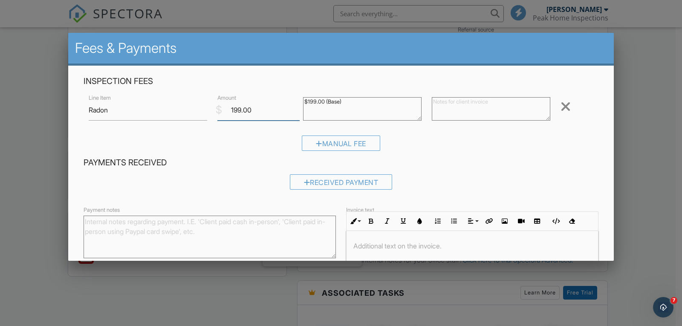
drag, startPoint x: 256, startPoint y: 107, endPoint x: 230, endPoint y: 104, distance: 26.1
click at [230, 104] on input "199.00" at bounding box center [258, 110] width 82 height 21
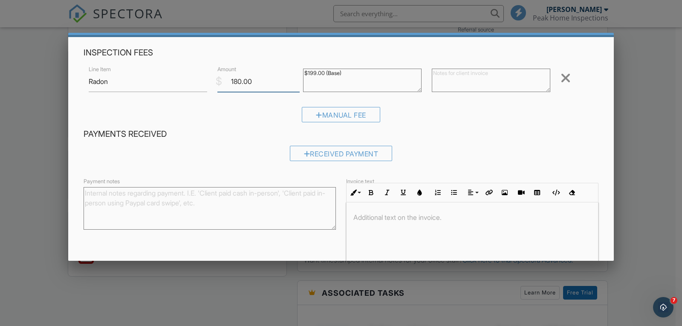
scroll to position [75, 0]
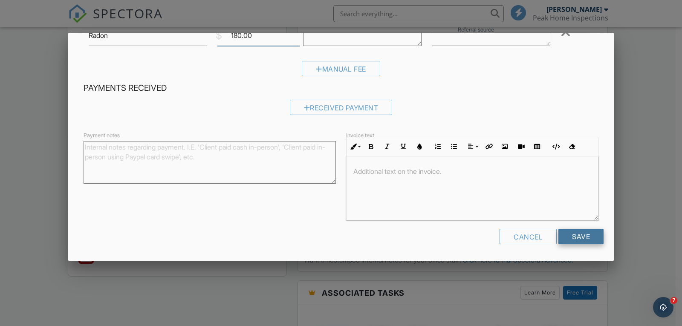
type input "180.00"
click at [572, 239] on input "Save" at bounding box center [580, 236] width 45 height 15
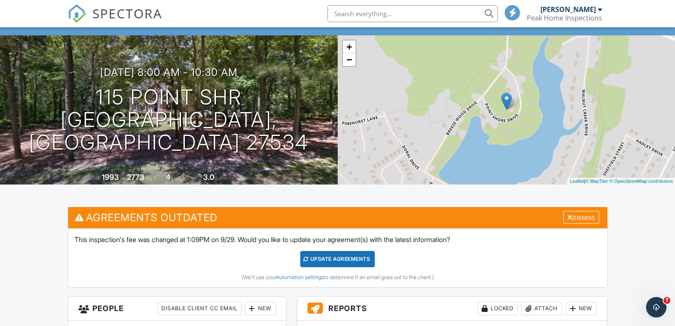
scroll to position [128, 0]
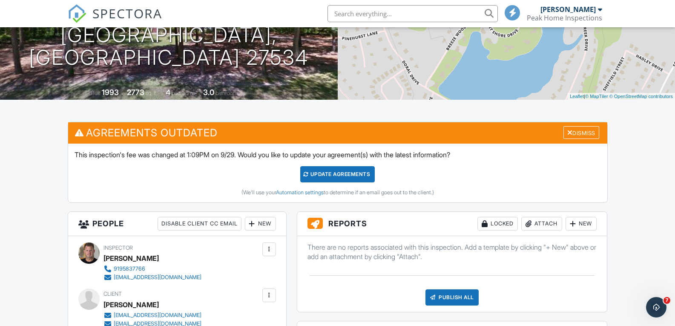
click at [308, 173] on div at bounding box center [306, 174] width 6 height 5
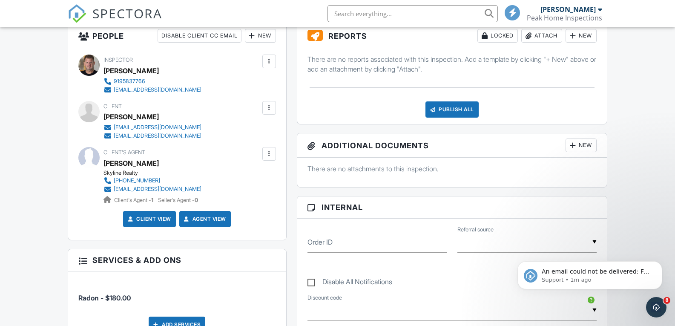
scroll to position [43, 0]
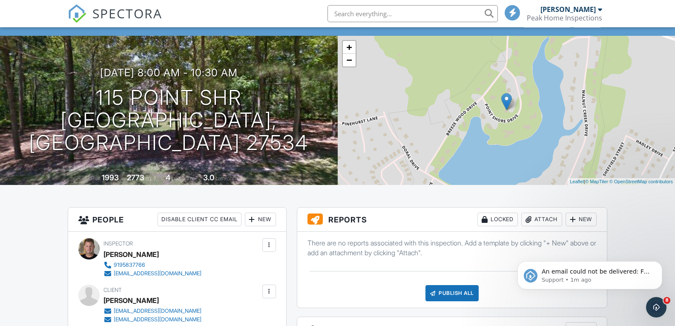
click at [126, 13] on span "SPECTORA" at bounding box center [127, 13] width 70 height 18
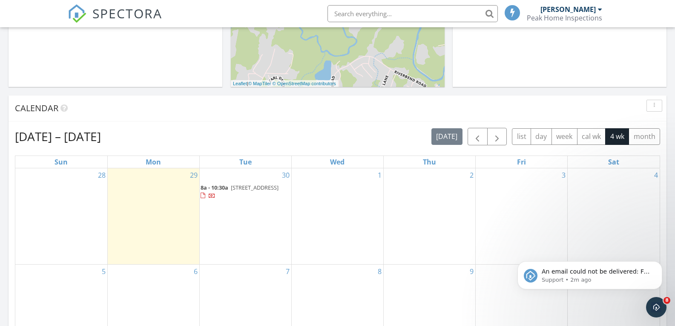
scroll to position [384, 0]
click at [233, 190] on span "[STREET_ADDRESS]" at bounding box center [255, 186] width 48 height 8
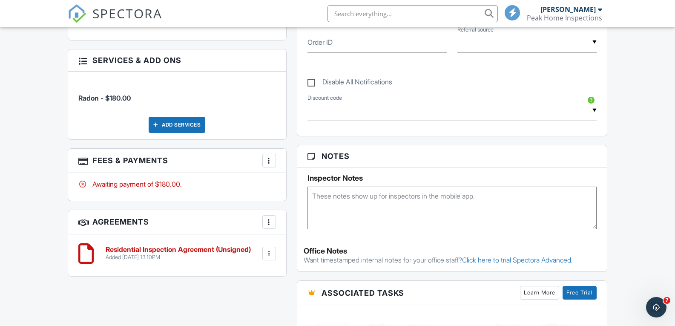
click at [269, 161] on div at bounding box center [269, 160] width 9 height 9
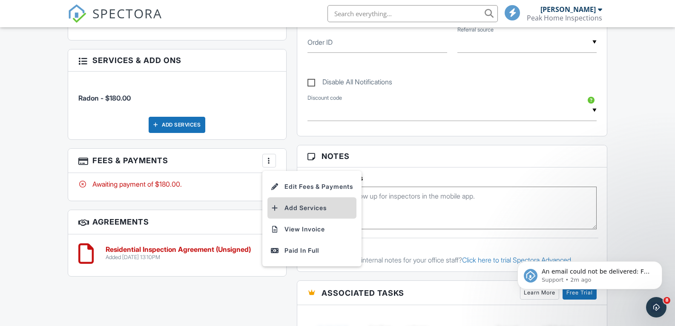
click at [296, 208] on li "Add Services" at bounding box center [312, 207] width 89 height 21
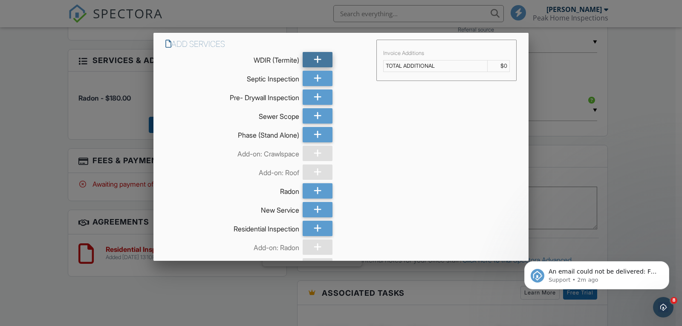
click at [314, 57] on icon at bounding box center [318, 59] width 8 height 15
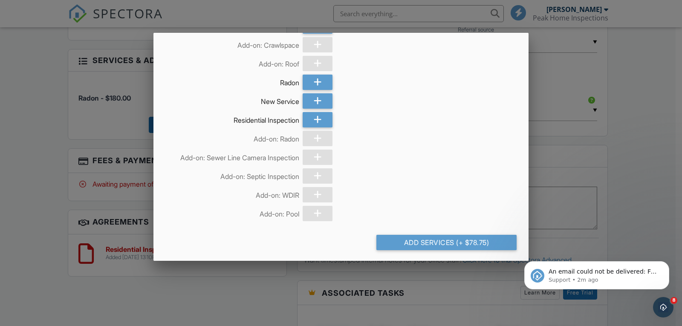
scroll to position [124, 0]
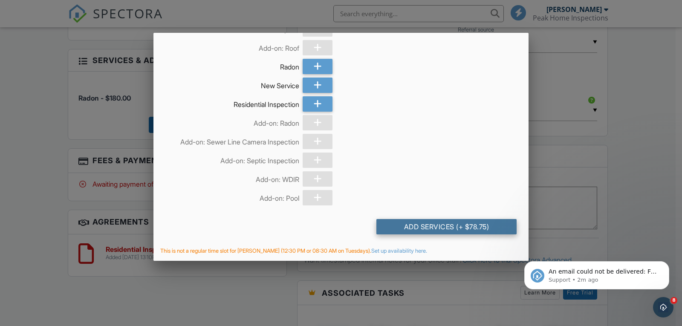
click at [418, 225] on div "Add Services (+ $78.75)" at bounding box center [446, 226] width 140 height 15
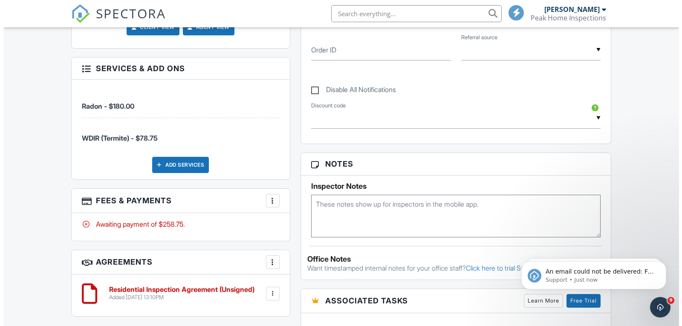
scroll to position [511, 0]
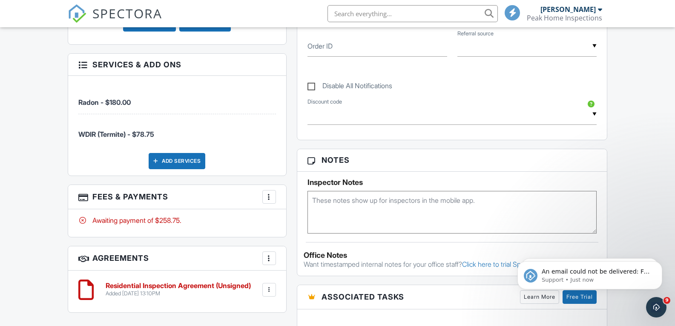
click at [178, 159] on div "Add Services" at bounding box center [177, 161] width 57 height 16
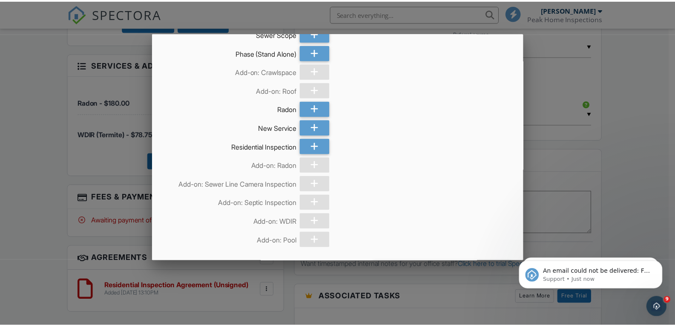
scroll to position [111, 0]
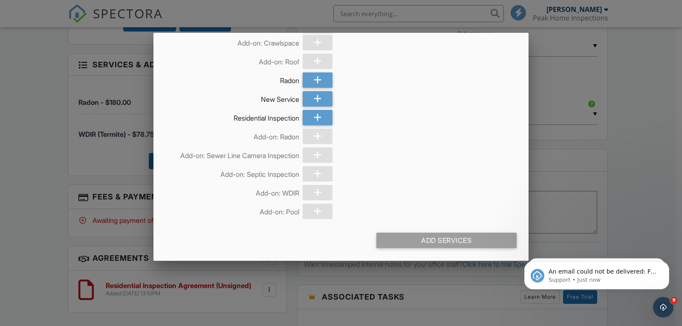
click at [642, 181] on div at bounding box center [341, 160] width 682 height 407
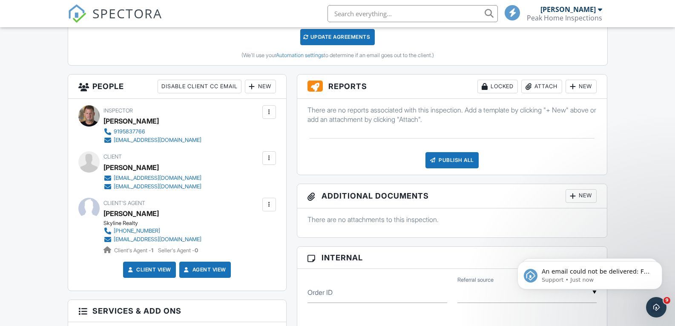
scroll to position [128, 0]
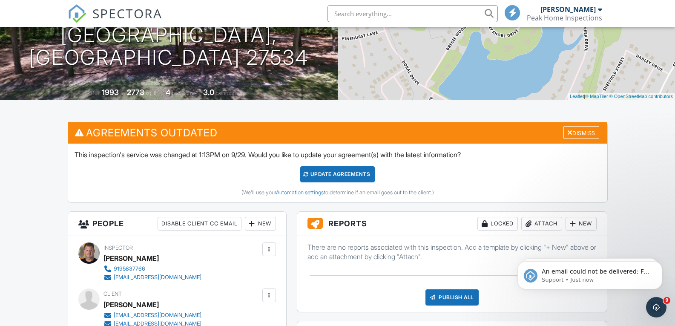
click at [336, 172] on div "Update Agreements" at bounding box center [337, 174] width 75 height 16
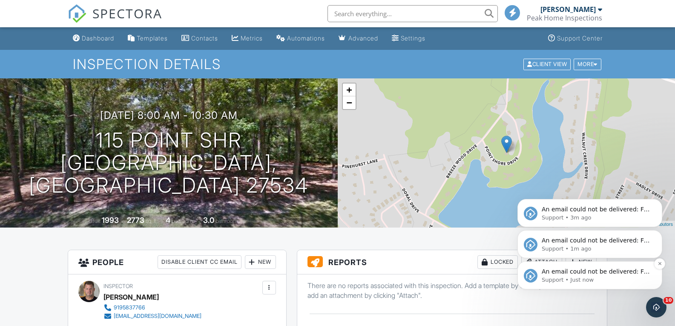
click at [567, 285] on div "An email could not be delivered: For more information, view Why emails don't ge…" at bounding box center [590, 275] width 145 height 28
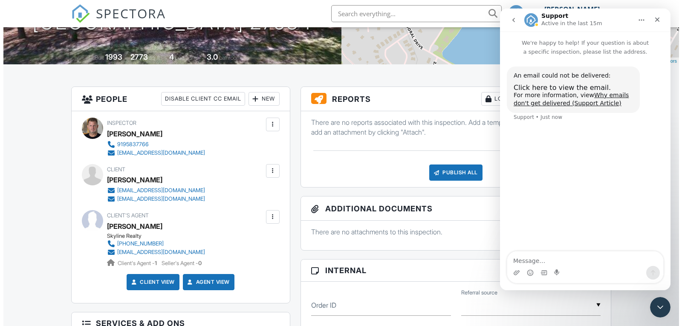
scroll to position [170, 0]
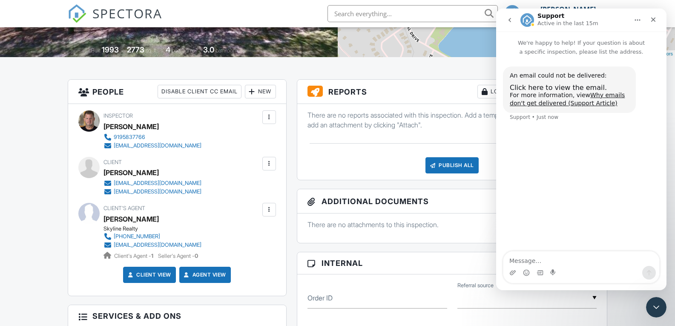
click at [268, 165] on div at bounding box center [269, 163] width 9 height 9
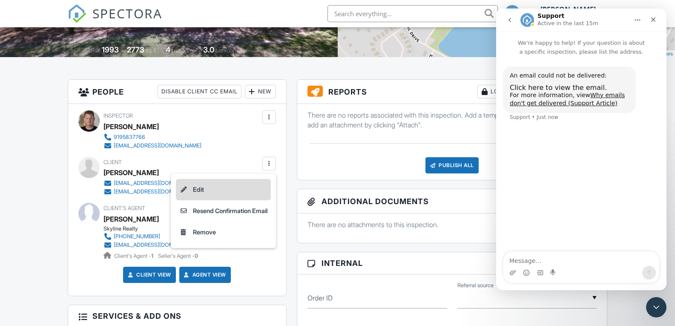
click at [199, 192] on li "Edit" at bounding box center [223, 189] width 95 height 21
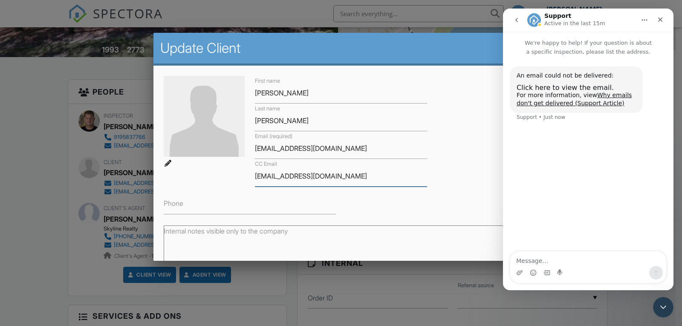
click at [263, 178] on input "[EMAIL_ADDRESS][DOMAIN_NAME]" at bounding box center [341, 176] width 172 height 21
click at [277, 180] on input "stevenvienlien@gmail.com" at bounding box center [341, 176] width 172 height 21
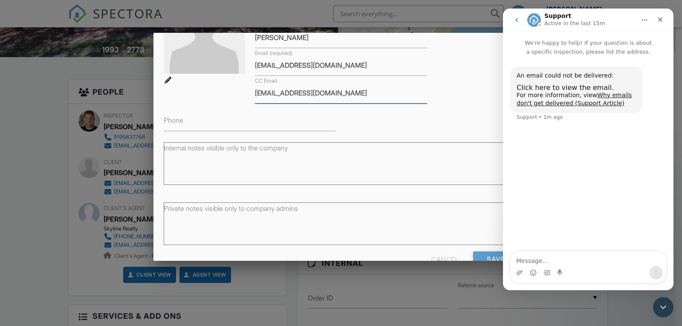
scroll to position [106, 0]
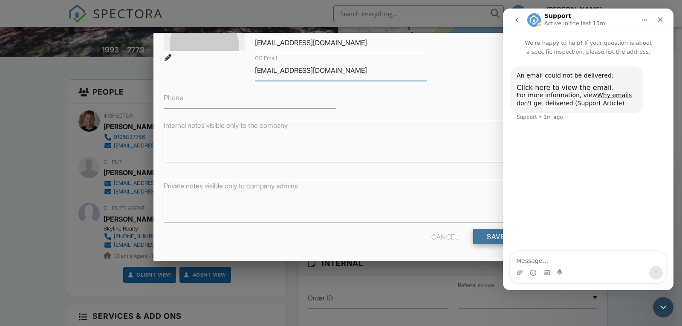
type input "[EMAIL_ADDRESS][DOMAIN_NAME]"
click at [485, 238] on input "Save" at bounding box center [495, 236] width 45 height 15
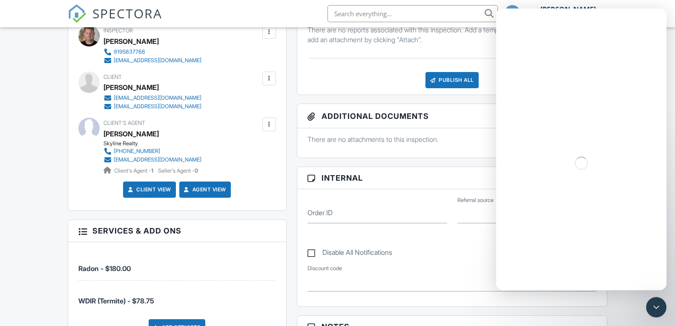
click at [272, 125] on div at bounding box center [269, 124] width 9 height 9
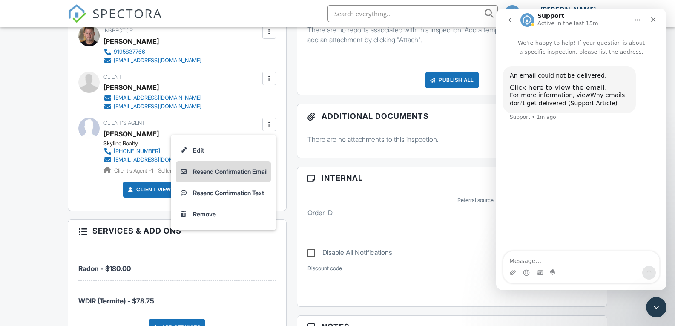
click at [212, 169] on li "Resend Confirmation Email" at bounding box center [223, 171] width 95 height 21
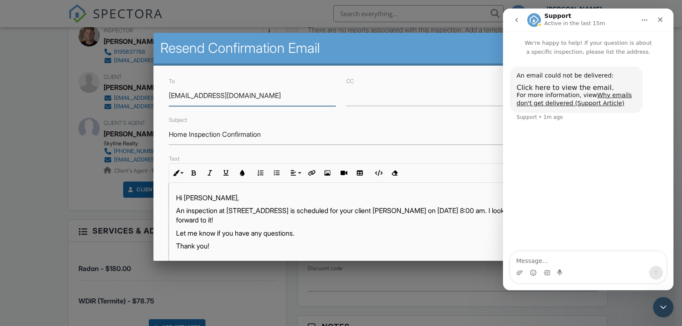
scroll to position [0, 0]
click at [234, 197] on p "Hi [PERSON_NAME]," at bounding box center [341, 197] width 330 height 9
click at [659, 18] on icon "Close" at bounding box center [660, 19] width 5 height 5
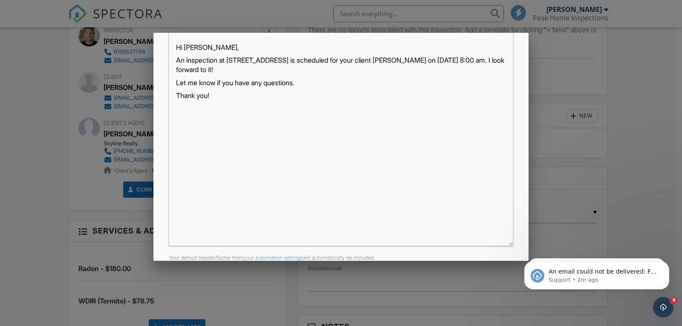
scroll to position [190, 0]
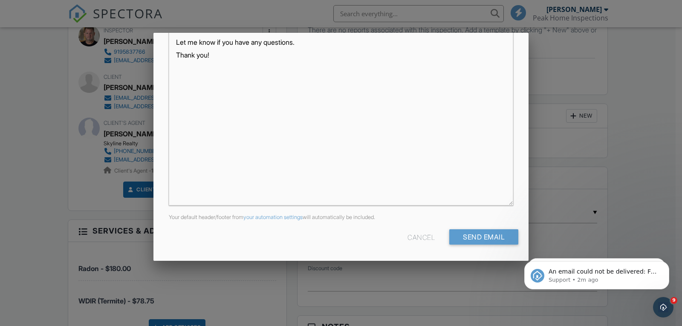
click at [23, 148] on div at bounding box center [341, 160] width 682 height 407
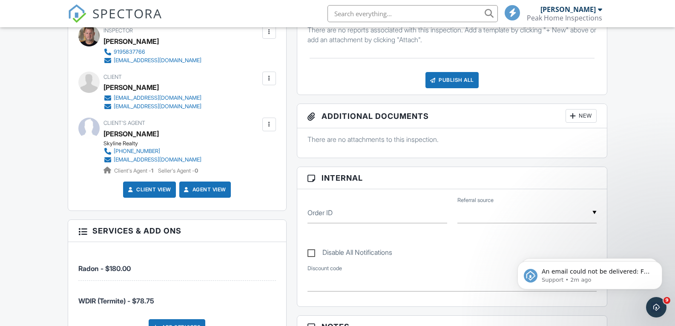
click at [272, 79] on div at bounding box center [269, 78] width 9 height 9
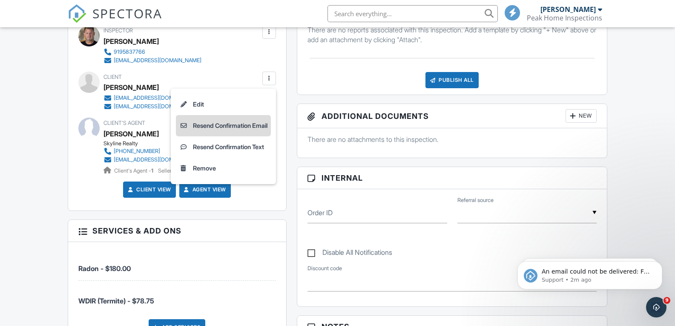
click at [223, 125] on li "Resend Confirmation Email" at bounding box center [223, 125] width 95 height 21
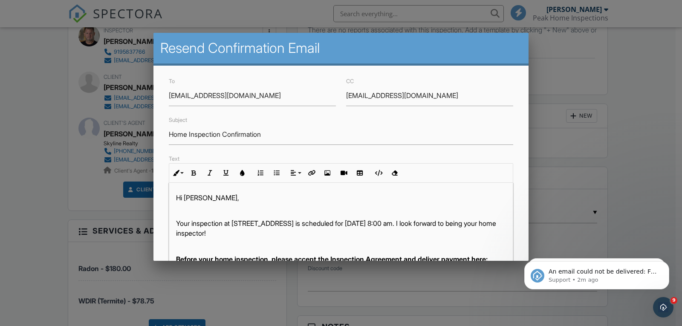
click at [202, 200] on p "Hi [PERSON_NAME]," at bounding box center [341, 197] width 330 height 9
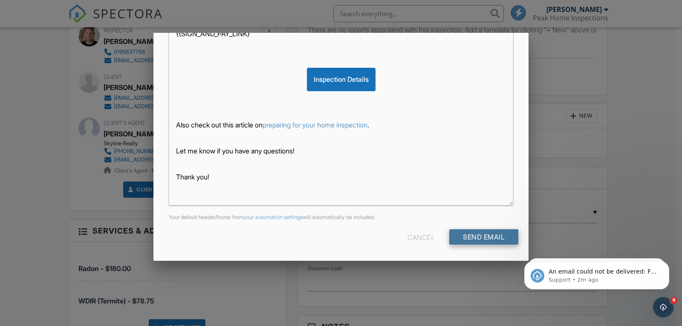
click at [471, 234] on input "Send Email" at bounding box center [483, 236] width 69 height 15
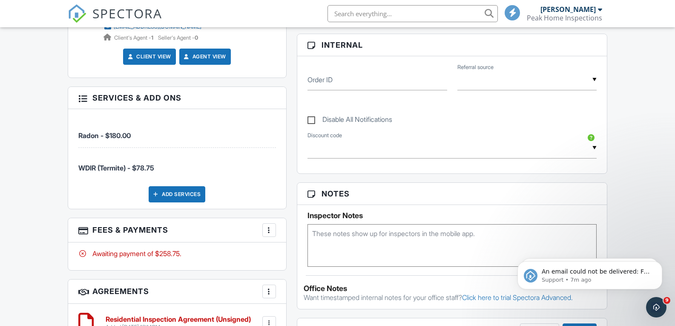
scroll to position [384, 0]
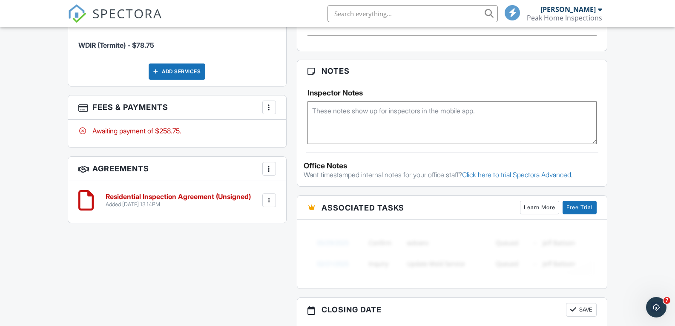
click at [661, 303] on icon "Open Intercom Messenger" at bounding box center [657, 307] width 14 height 14
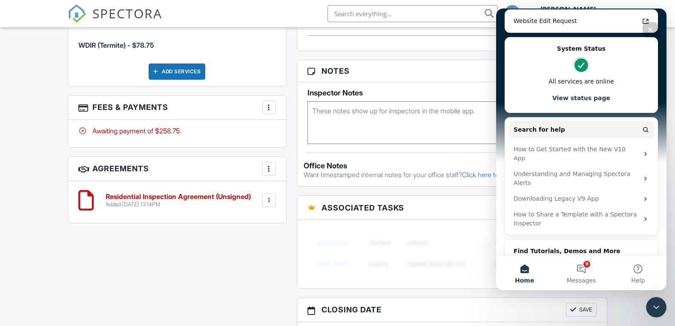
scroll to position [275, 0]
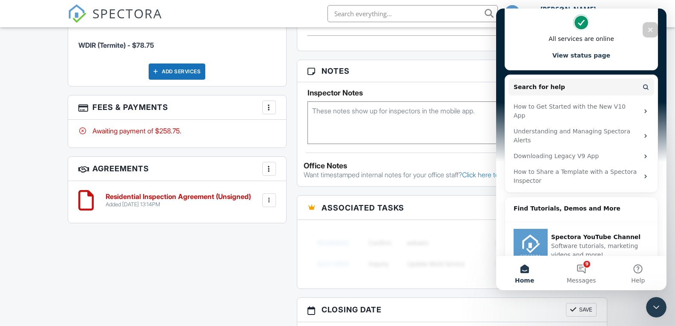
drag, startPoint x: 278, startPoint y: 248, endPoint x: 225, endPoint y: 162, distance: 100.3
click at [278, 248] on div "All emails and texts are disabled for this inspection! All emails and texts hav…" at bounding box center [338, 85] width 551 height 694
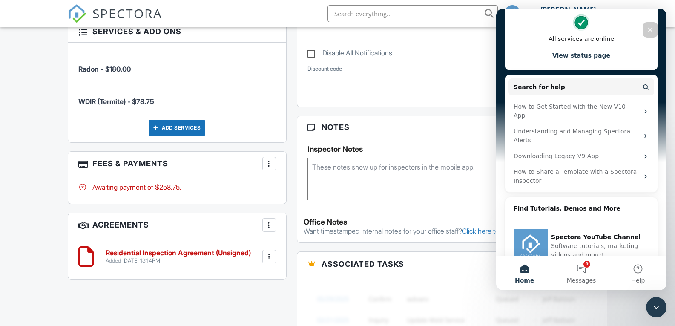
scroll to position [469, 0]
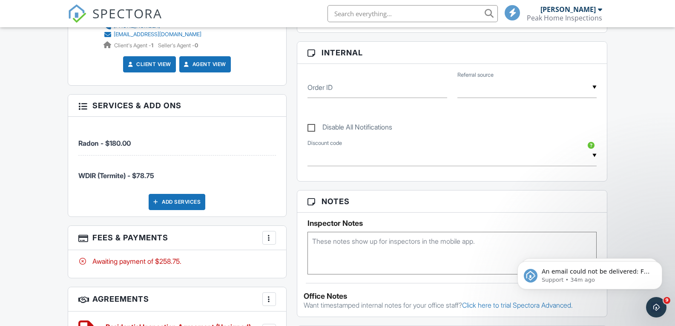
scroll to position [213, 0]
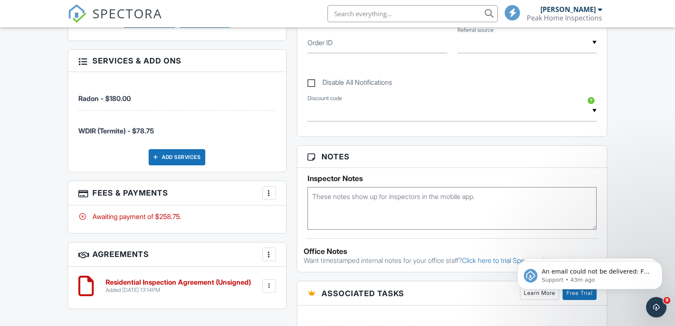
scroll to position [426, 0]
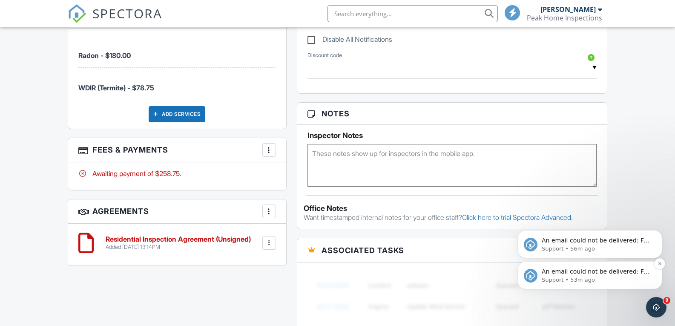
click at [618, 273] on span "An email could not be delivered: For more information, view Why emails don't ge…" at bounding box center [596, 280] width 108 height 24
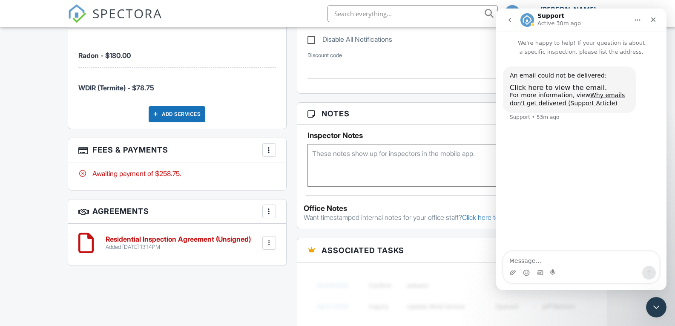
click at [510, 21] on icon "go back" at bounding box center [510, 20] width 3 height 4
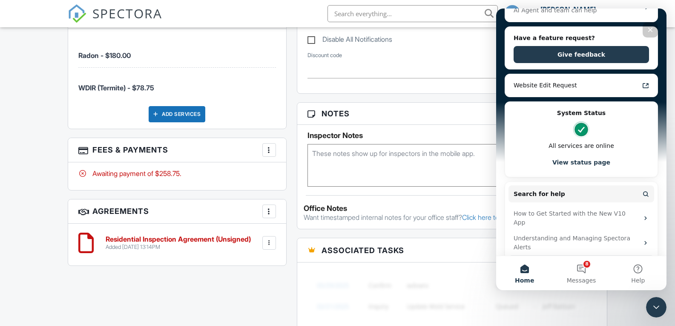
scroll to position [170, 0]
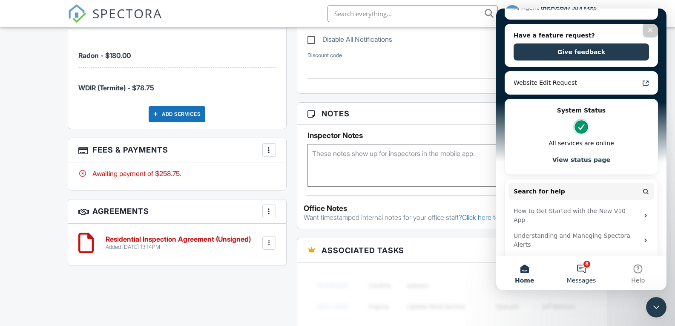
click at [581, 268] on button "8 Messages" at bounding box center [581, 273] width 57 height 34
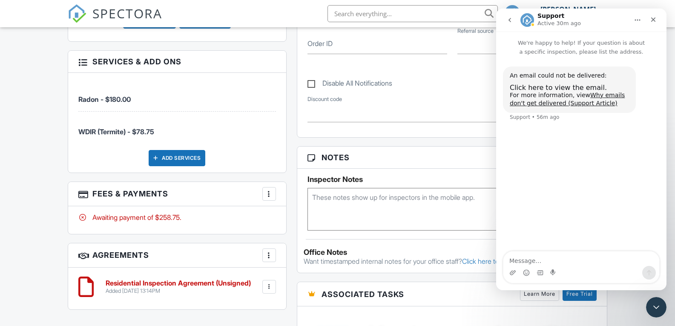
scroll to position [426, 0]
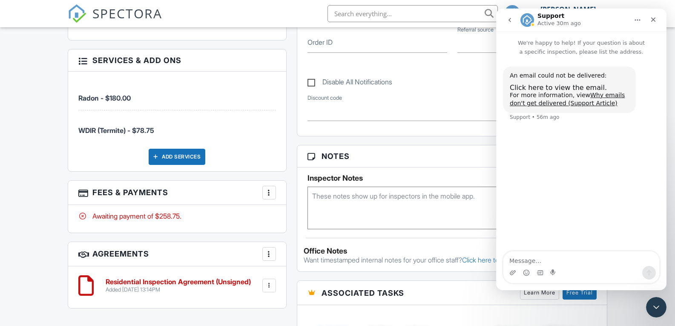
click at [542, 261] on textarea "Message…" at bounding box center [582, 258] width 156 height 14
type textarea "w"
type textarea "what email?"
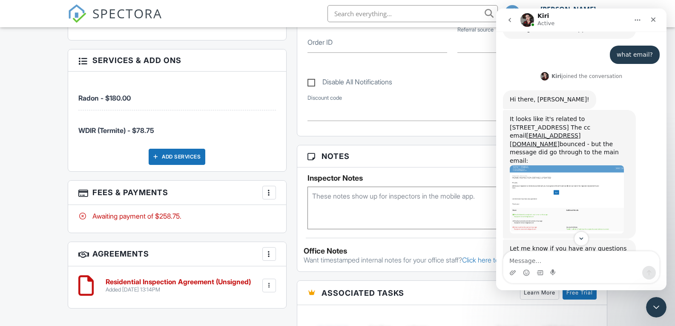
scroll to position [90, 0]
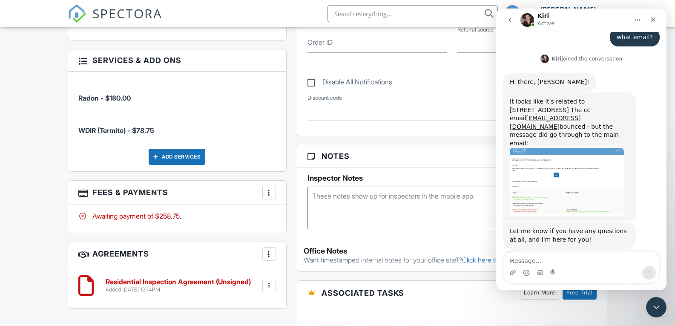
click at [544, 258] on textarea "Message…" at bounding box center [582, 258] width 156 height 14
type textarea "thanks, fixed it."
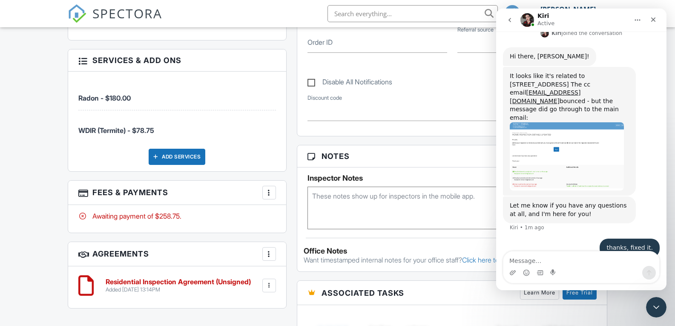
click at [525, 21] on img "Intercom messenger" at bounding box center [528, 20] width 14 height 14
click at [531, 19] on img "Intercom messenger" at bounding box center [528, 20] width 14 height 14
click at [551, 21] on p "Active" at bounding box center [546, 23] width 17 height 9
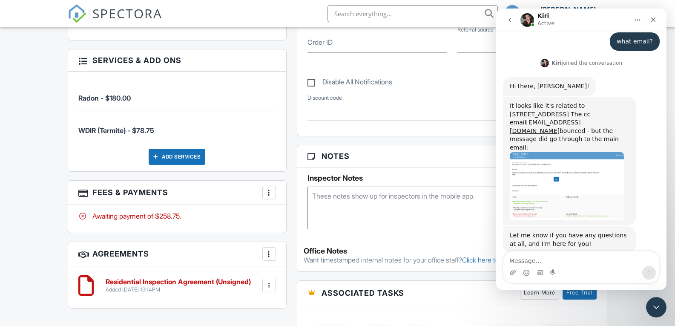
scroll to position [0, 0]
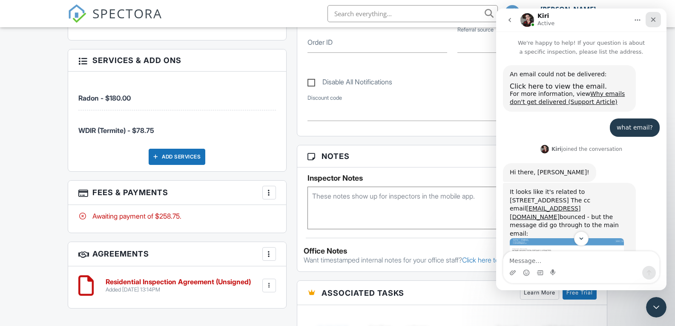
click at [648, 23] on div "Close" at bounding box center [653, 19] width 15 height 15
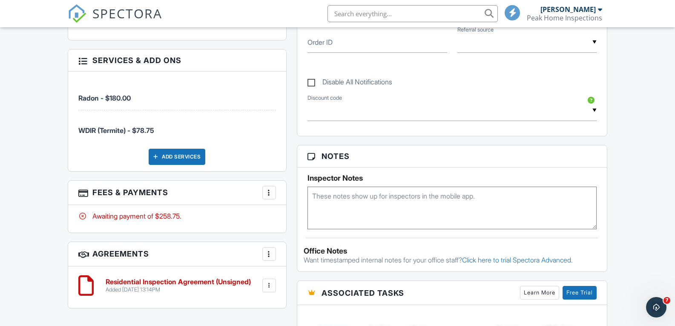
scroll to position [116, 0]
click at [655, 303] on icon "Open Intercom Messenger" at bounding box center [656, 306] width 14 height 14
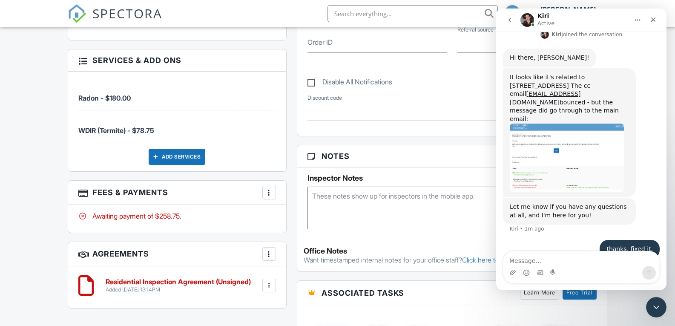
scroll to position [31, 0]
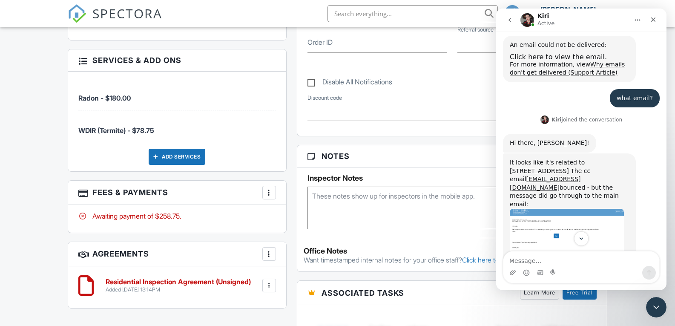
click at [510, 23] on button "go back" at bounding box center [510, 20] width 16 height 16
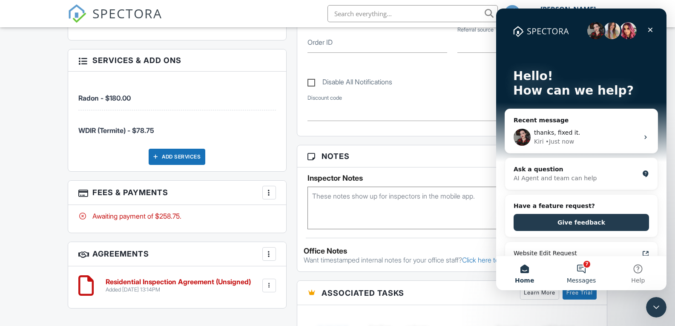
click at [586, 270] on button "7 Messages" at bounding box center [581, 273] width 57 height 34
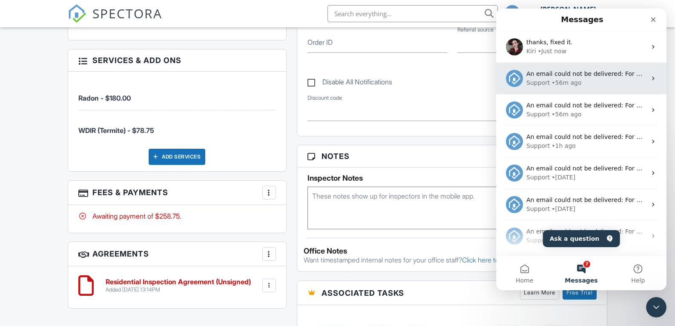
drag, startPoint x: 612, startPoint y: 81, endPoint x: 650, endPoint y: 78, distance: 38.0
click at [652, 78] on icon "Intercom messenger" at bounding box center [653, 79] width 2 height 4
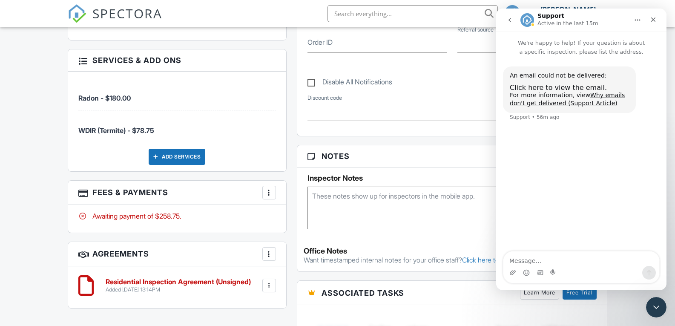
click at [508, 22] on icon "go back" at bounding box center [510, 20] width 7 height 7
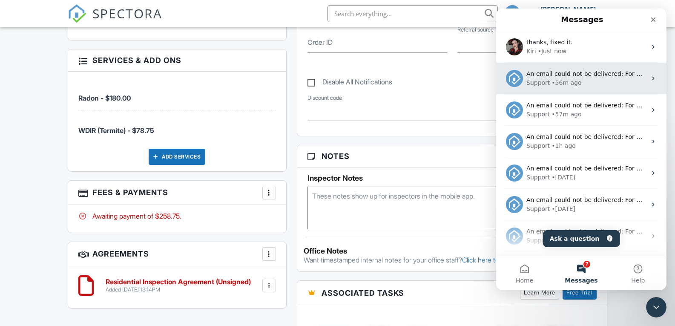
click at [624, 80] on div "Support • 56m ago" at bounding box center [587, 82] width 120 height 9
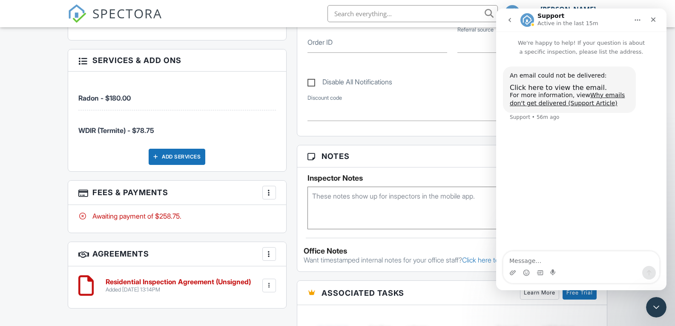
click at [640, 17] on icon "Home" at bounding box center [637, 20] width 7 height 7
click at [506, 22] on button "go back" at bounding box center [510, 20] width 16 height 16
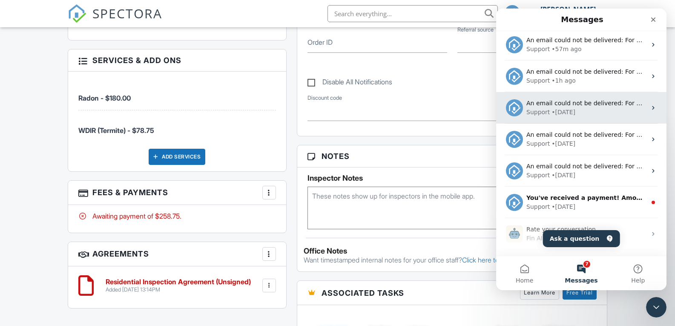
scroll to position [85, 0]
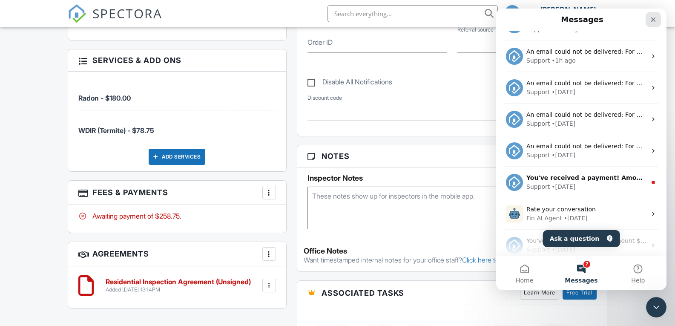
click at [655, 20] on icon "Close" at bounding box center [654, 19] width 5 height 5
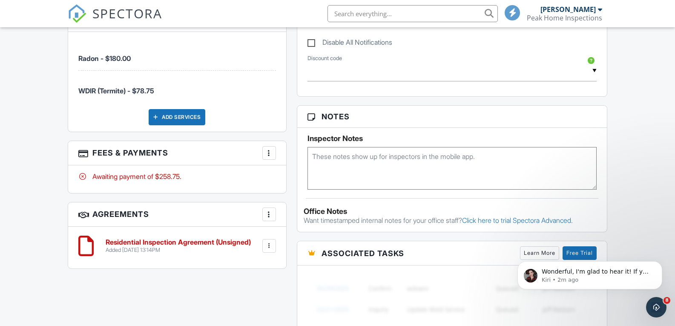
scroll to position [469, 0]
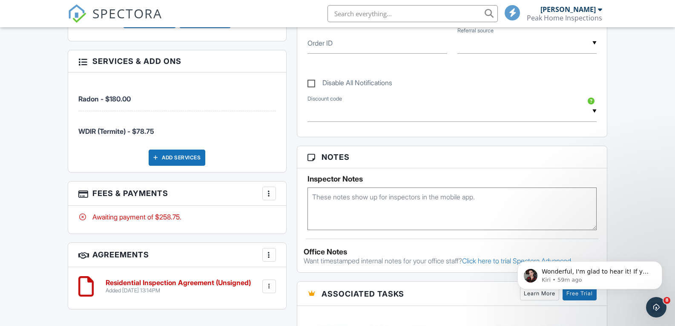
scroll to position [383, 0]
